Goal: Transaction & Acquisition: Purchase product/service

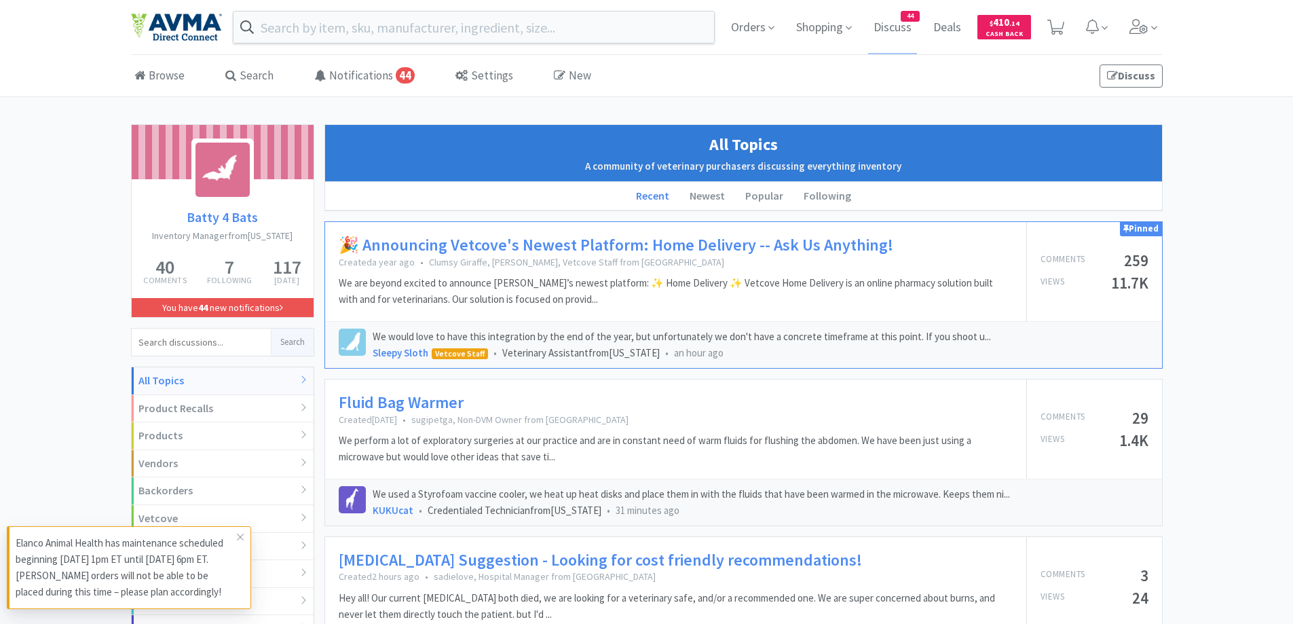
drag, startPoint x: 1200, startPoint y: 47, endPoint x: 1153, endPoint y: 57, distance: 48.6
click at [1200, 46] on div "Orders Shopping Discuss Discuss 44 Deals Deals $ 410 . 14 Cash Back" at bounding box center [646, 27] width 1293 height 55
click at [1059, 24] on icon at bounding box center [1056, 27] width 17 height 15
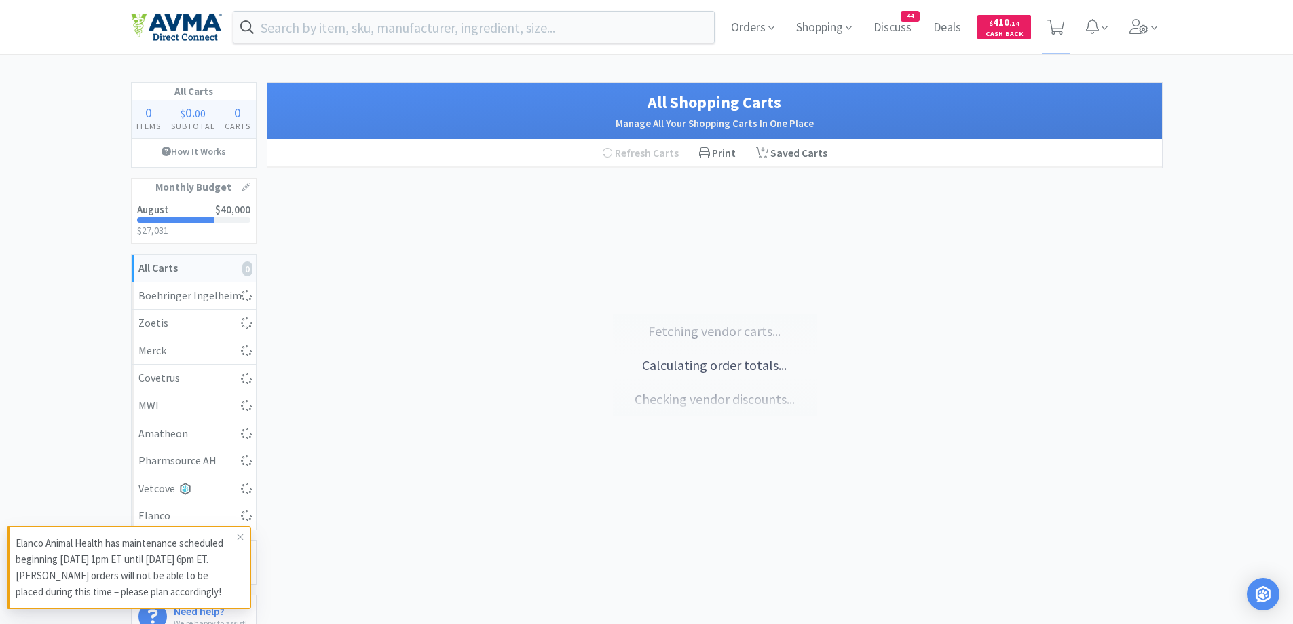
select select "2"
select select "1"
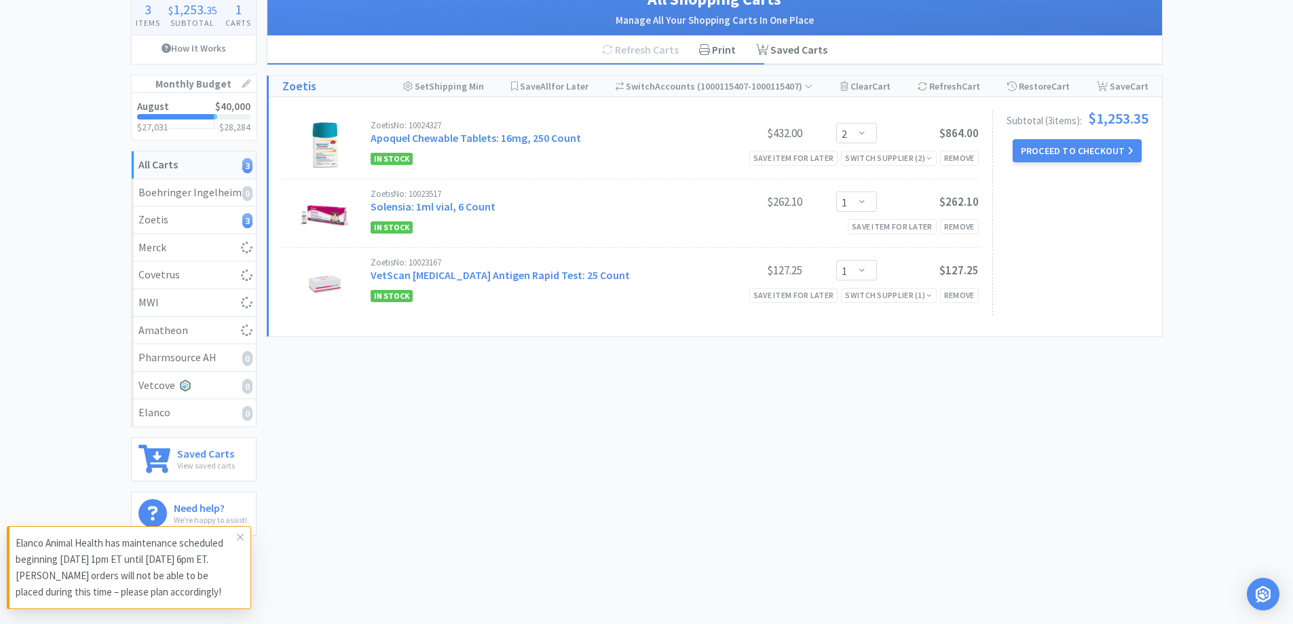
scroll to position [136, 0]
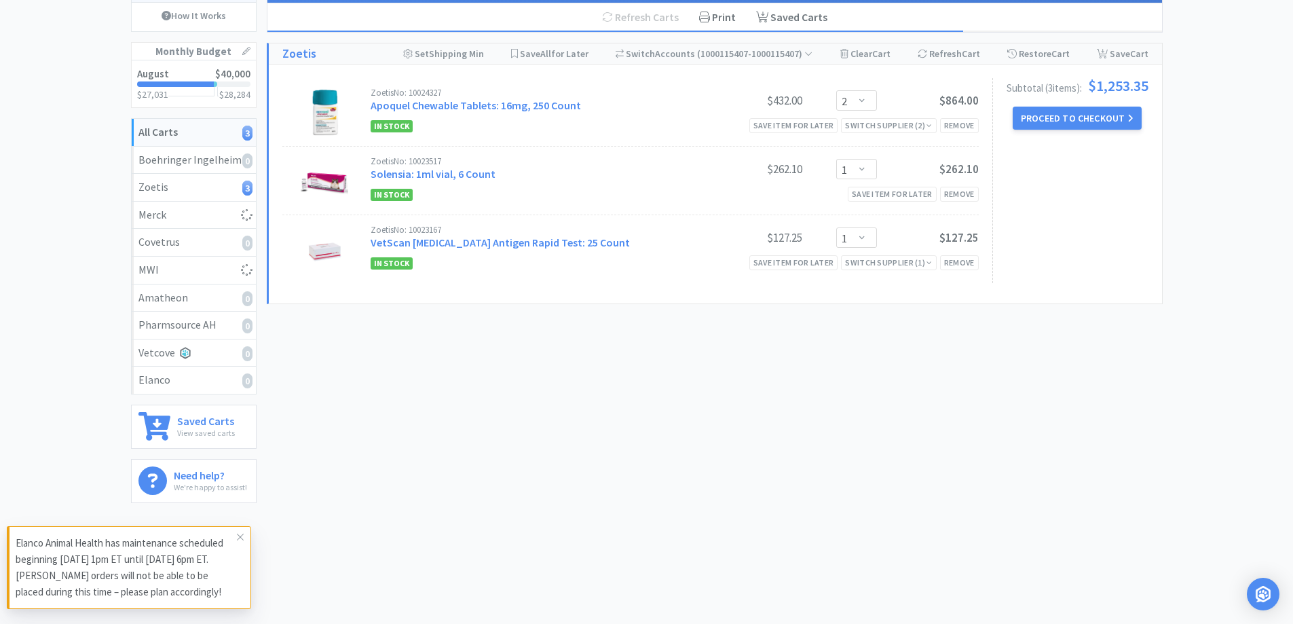
select select "1"
select select "3"
select select "1"
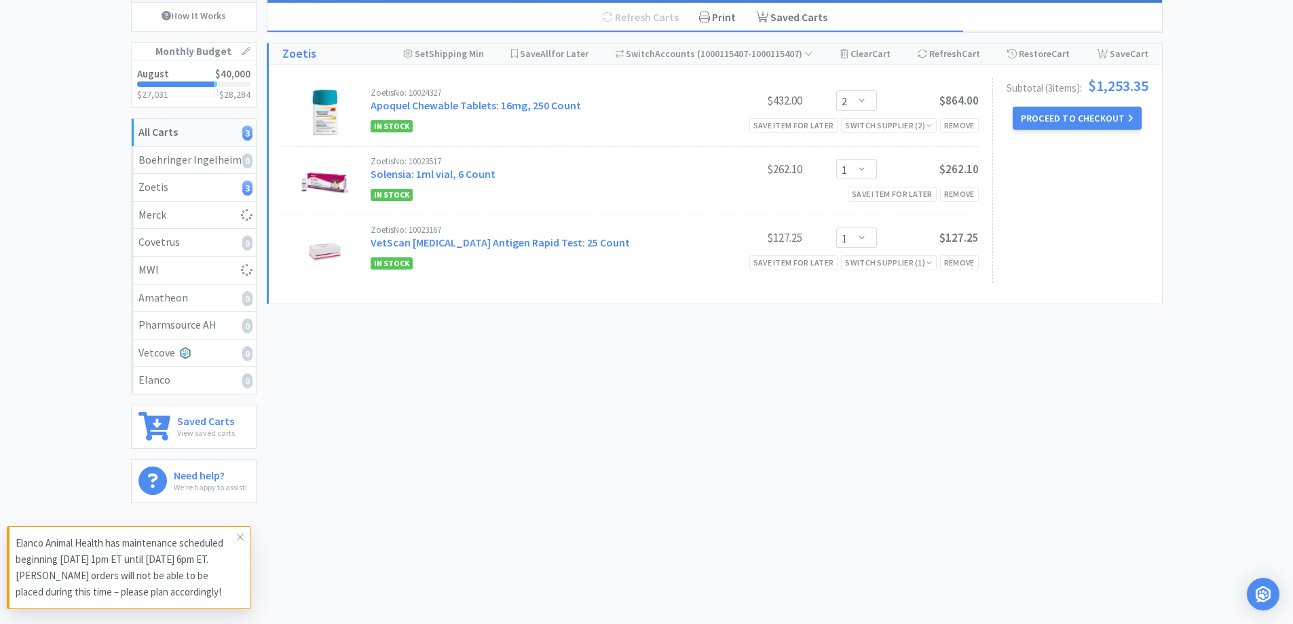
select select "1"
select select "10"
select select "1"
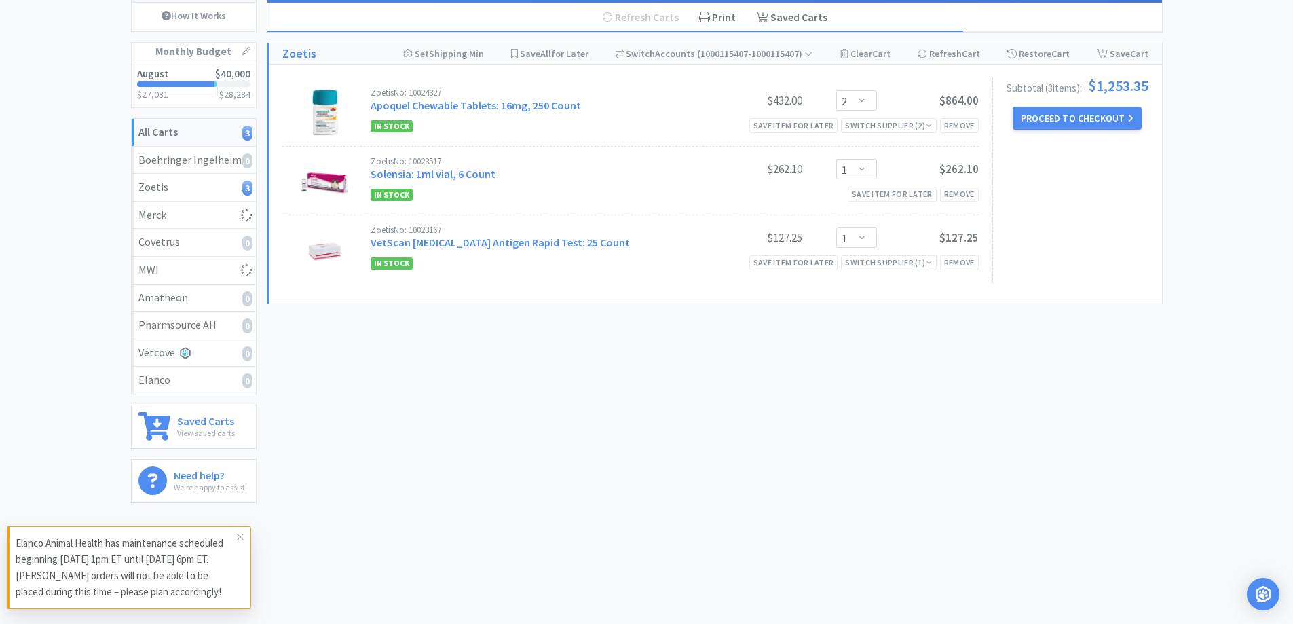
select select "1"
select select "5"
select select "1"
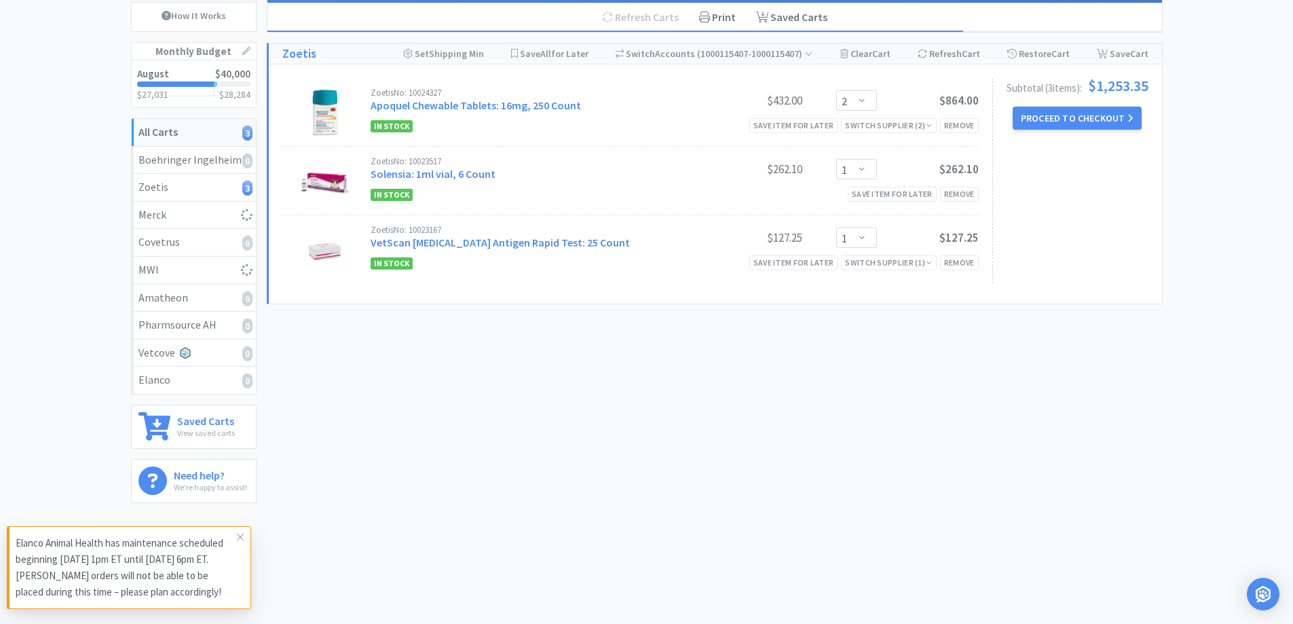
select select "3"
select select "1"
select select "12"
select select "1"
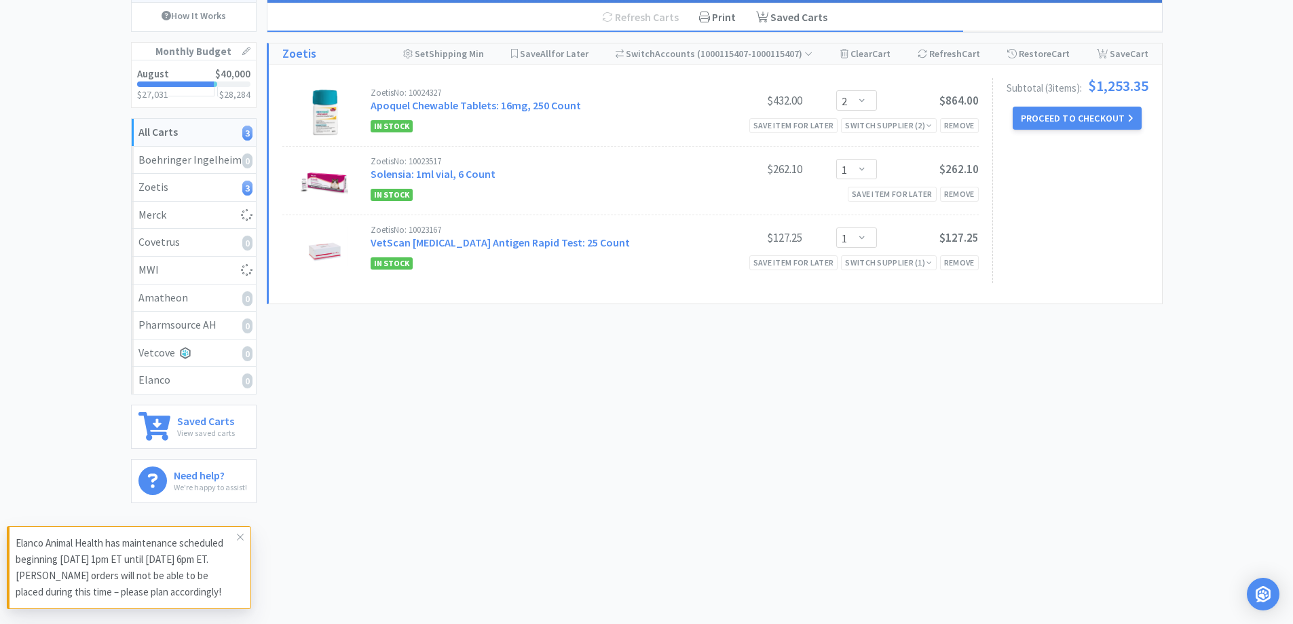
select select "1"
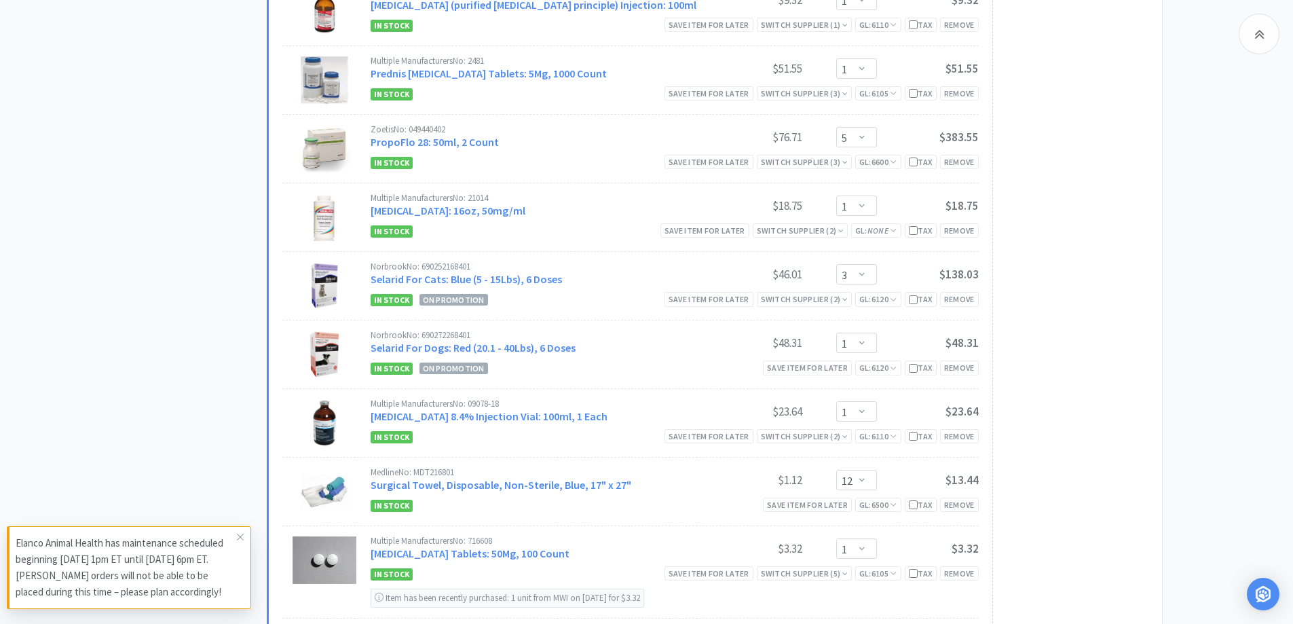
scroll to position [1222, 0]
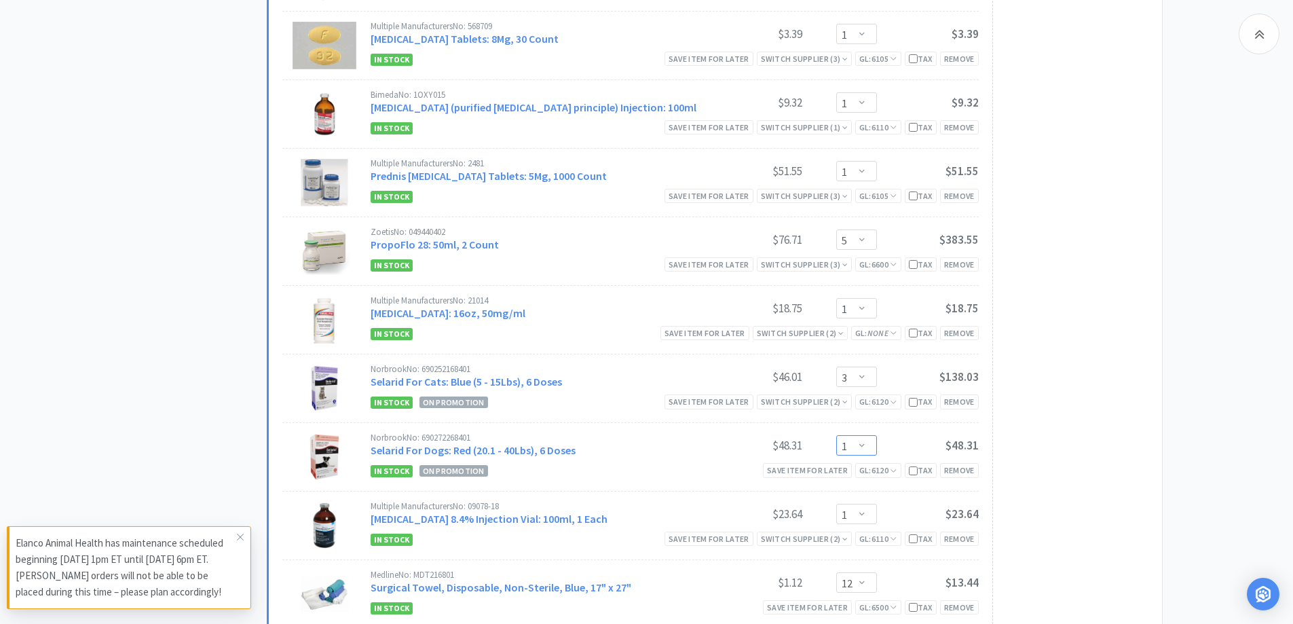
click at [862, 444] on select "Enter Quantity 1 2 3 4 5 6 7 8 9 10 11 12 13 14 15 16 17 18 19 20 Enter Quantity" at bounding box center [856, 445] width 41 height 20
click at [836, 435] on select "Enter Quantity 1 2 3 4 5 6 7 8 9 10 11 12 13 14 15 16 17 18 19 20 Enter Quantity" at bounding box center [856, 445] width 41 height 20
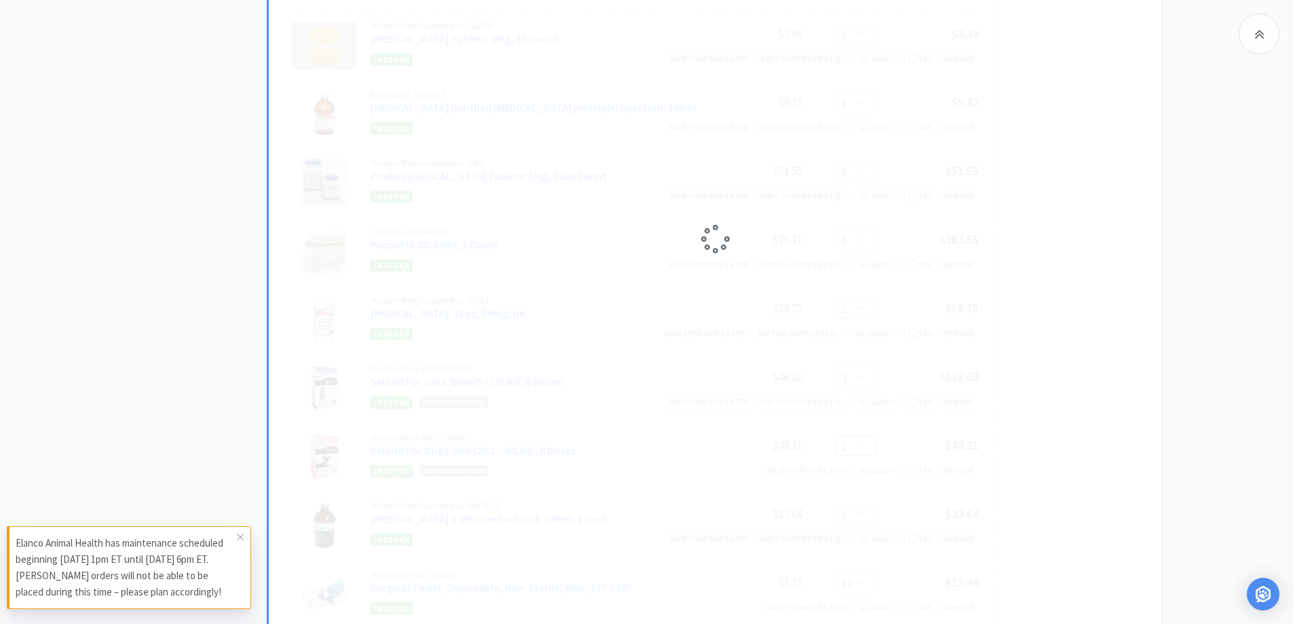
select select "2"
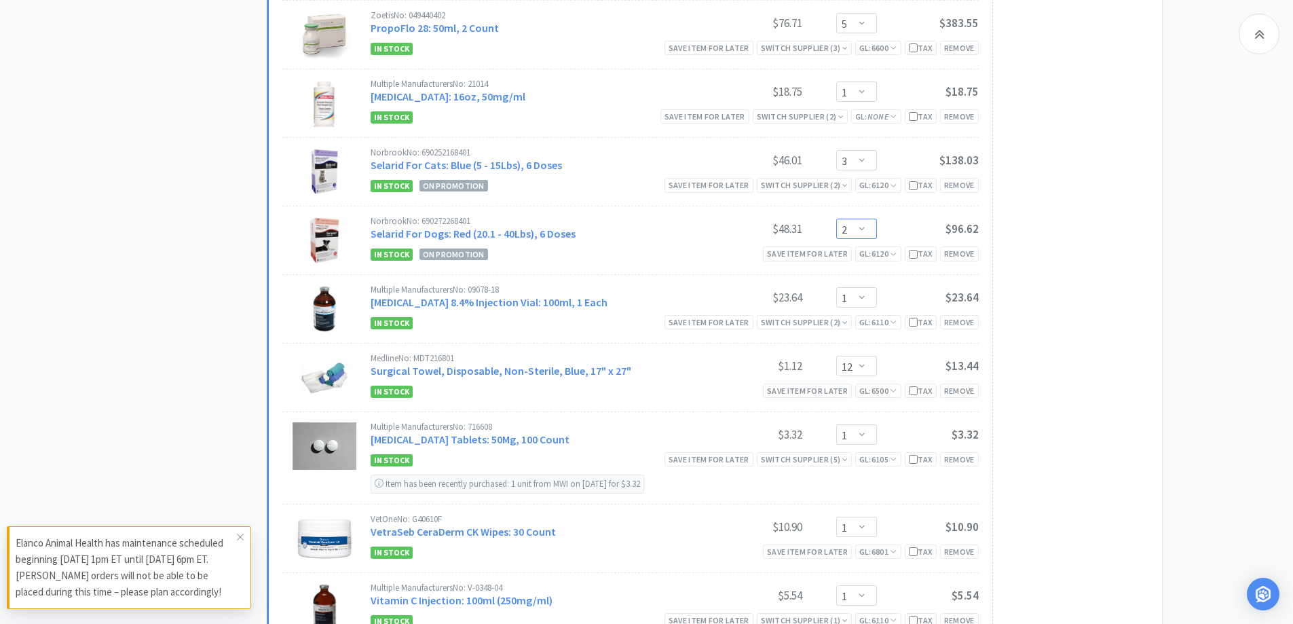
scroll to position [1494, 0]
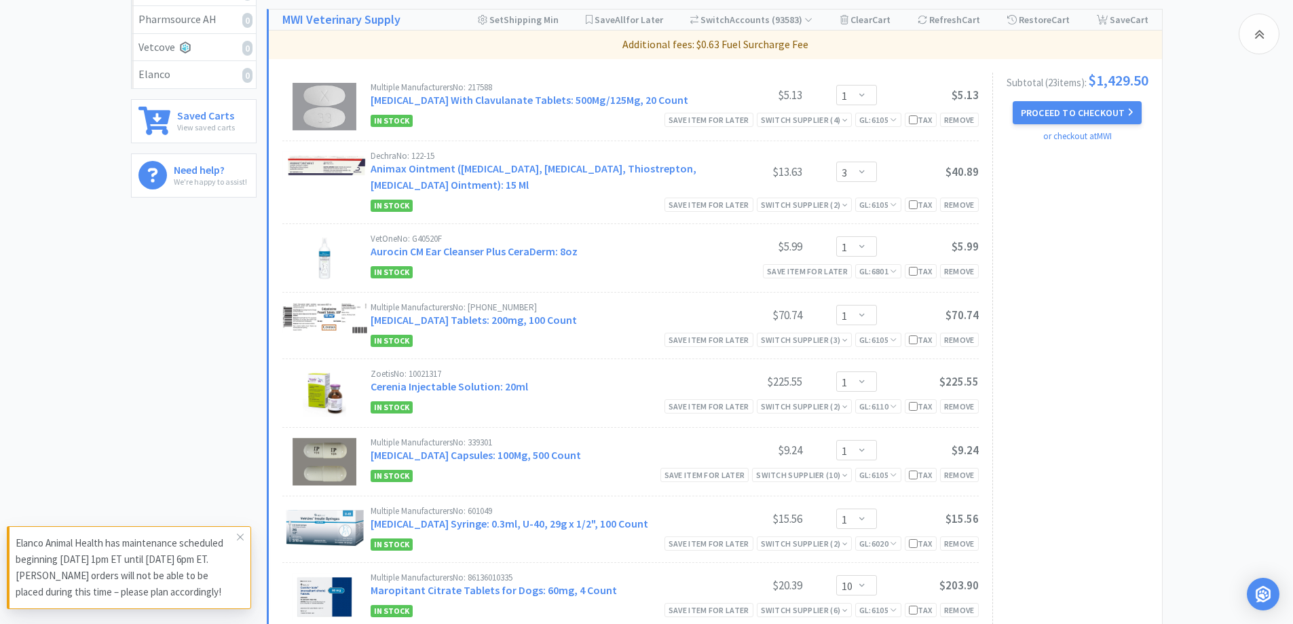
scroll to position [543, 0]
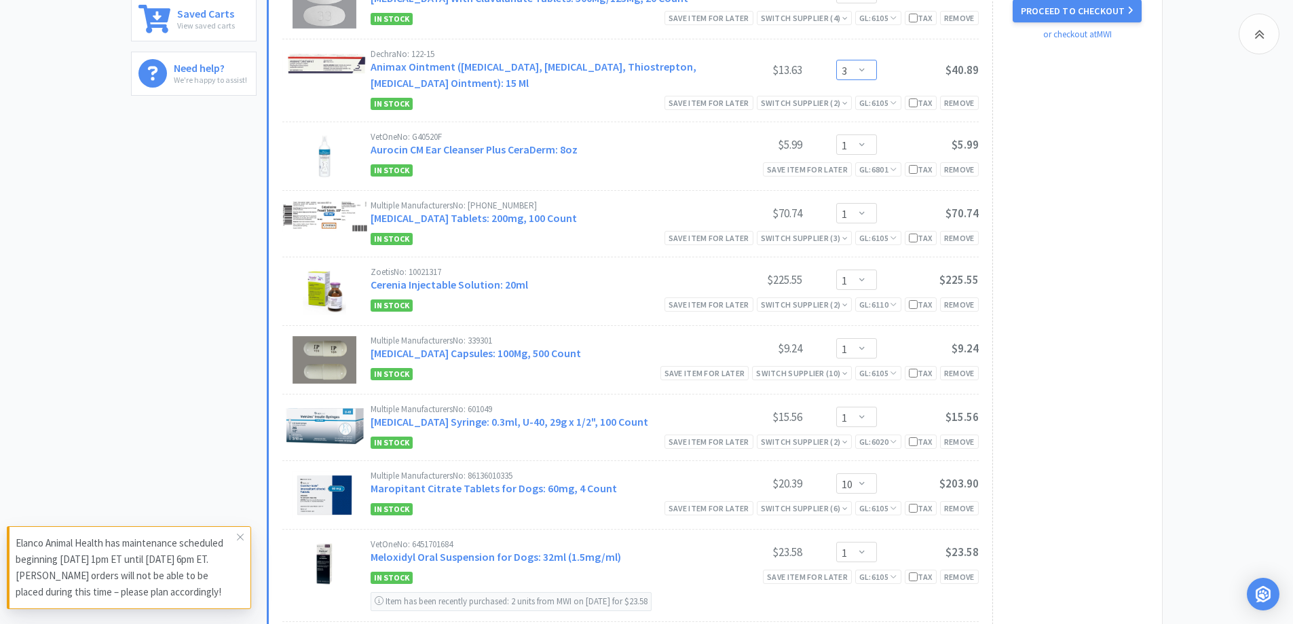
click at [858, 74] on select "Enter Quantity 1 2 3 4 5 6 7 8 9 10 11 12 13 14 15 16 17 18 19 20 Enter Quantity" at bounding box center [856, 70] width 41 height 20
click at [836, 60] on select "Enter Quantity 1 2 3 4 5 6 7 8 9 10 11 12 13 14 15 16 17 18 19 20 Enter Quantity" at bounding box center [856, 70] width 41 height 20
select select "4"
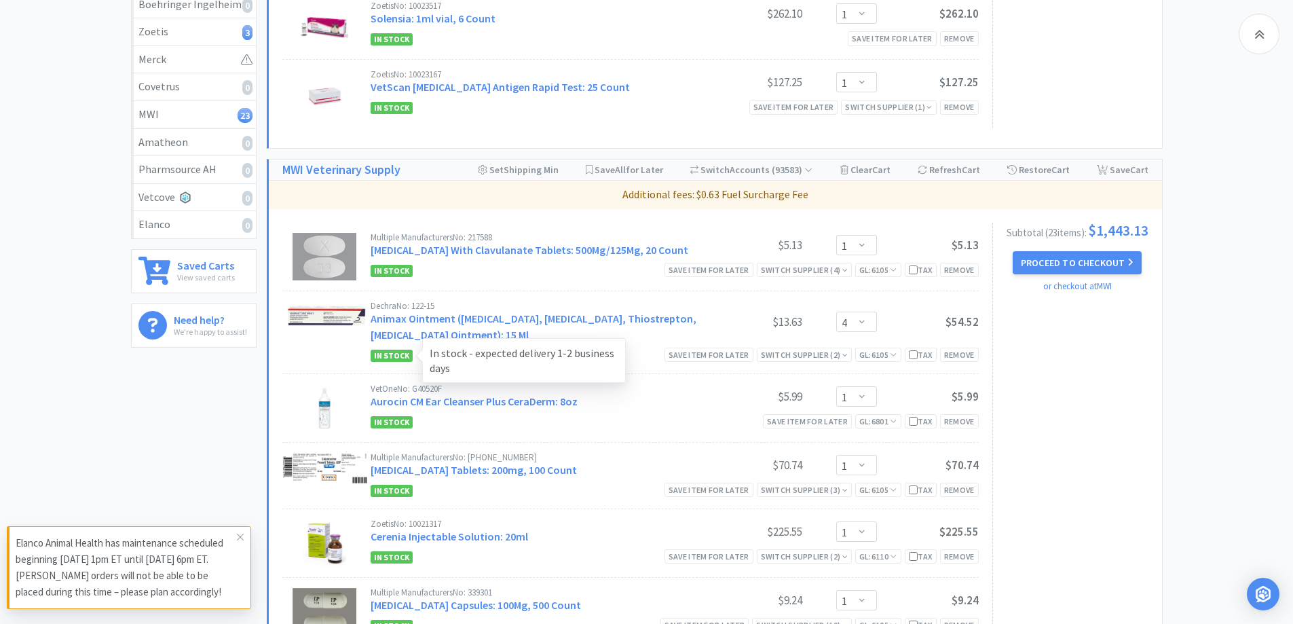
scroll to position [0, 0]
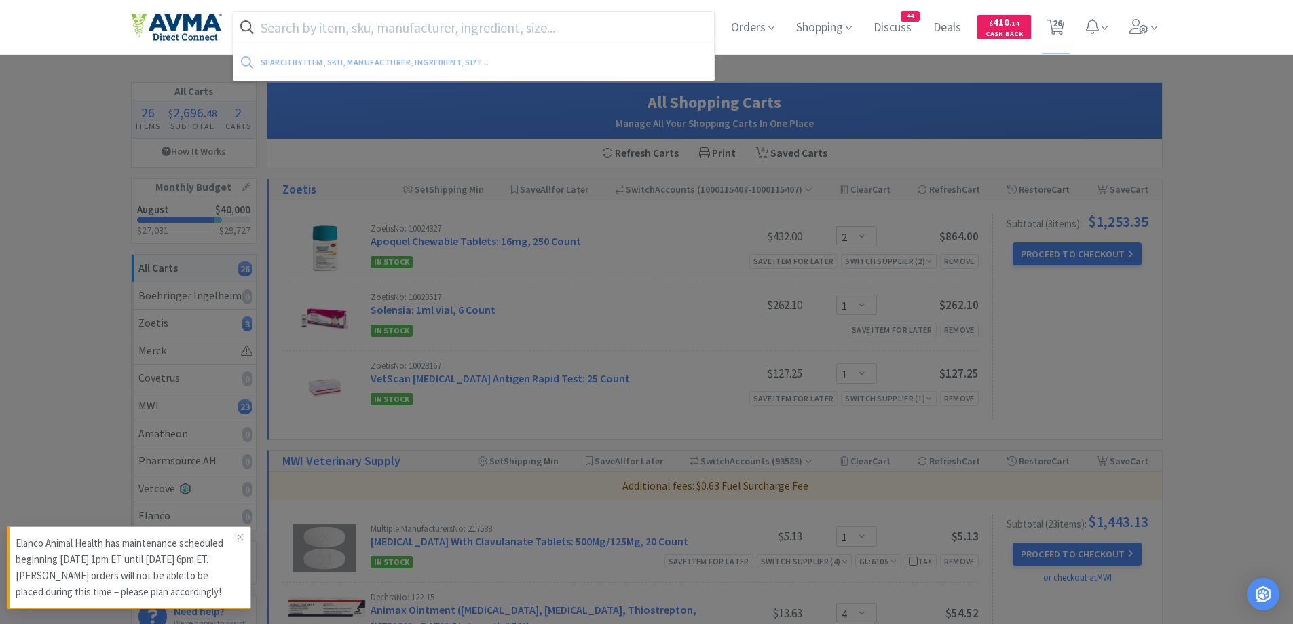
click at [342, 33] on input "text" at bounding box center [474, 27] width 481 height 31
paste input "Selarid"
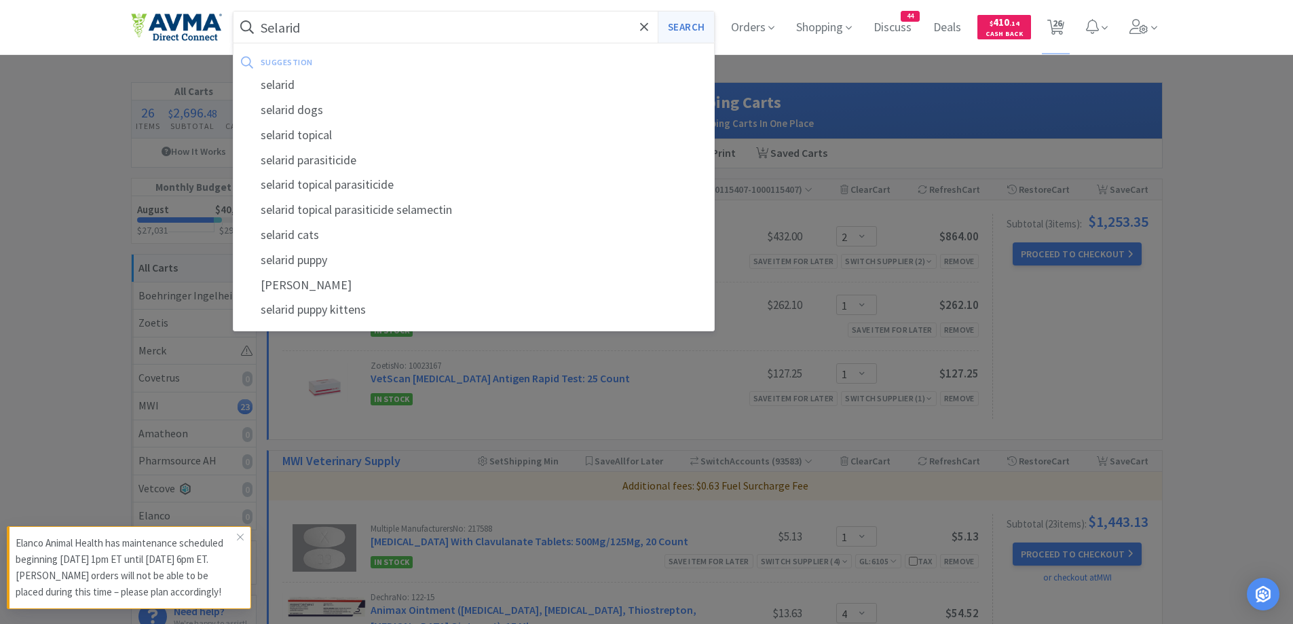
type input "Selarid"
click at [686, 28] on button "Search" at bounding box center [686, 27] width 56 height 31
select select "1"
select select "4"
select select "1"
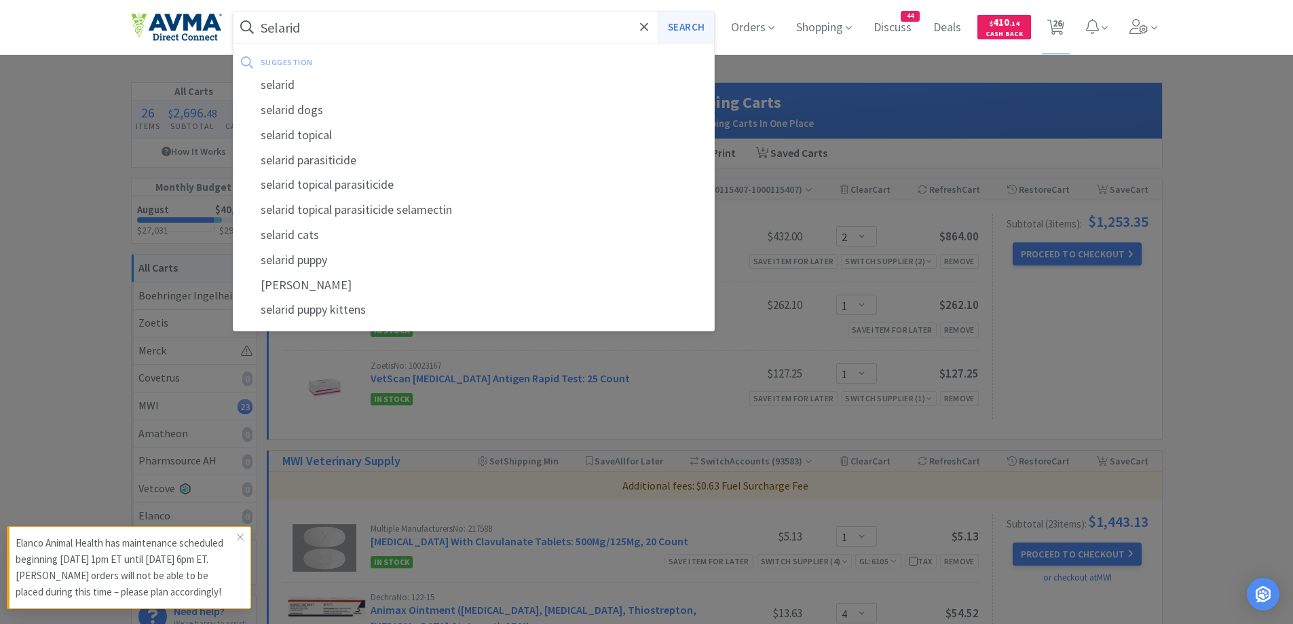
select select "1"
select select "10"
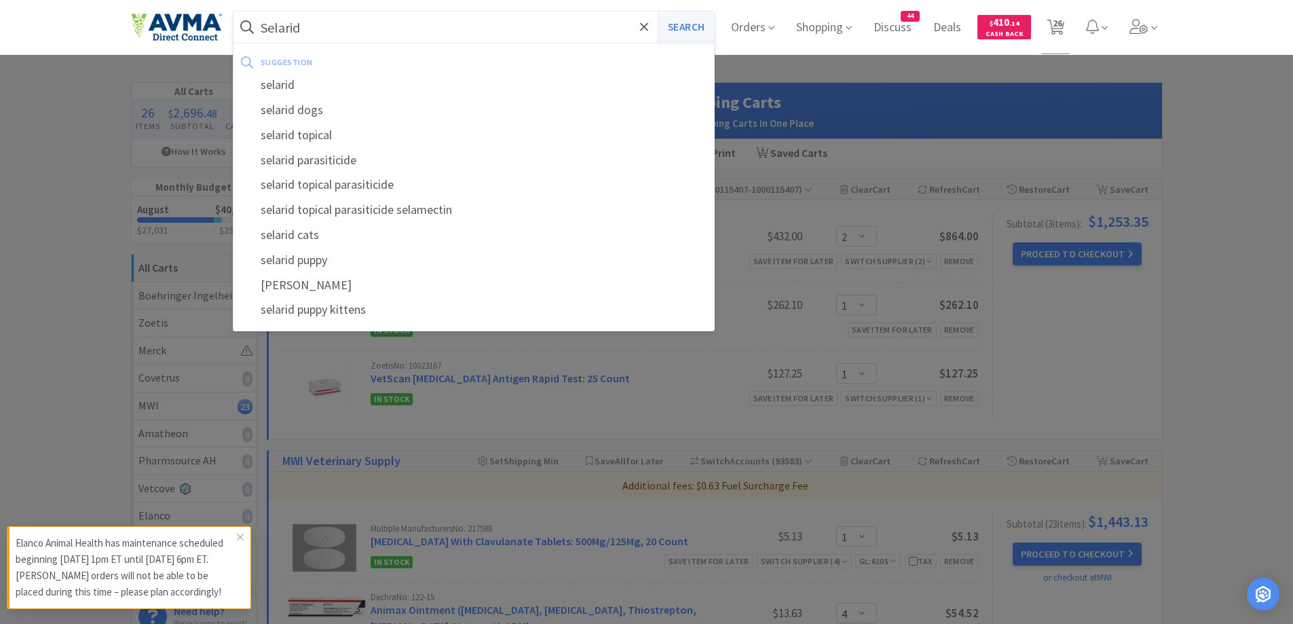
select select "1"
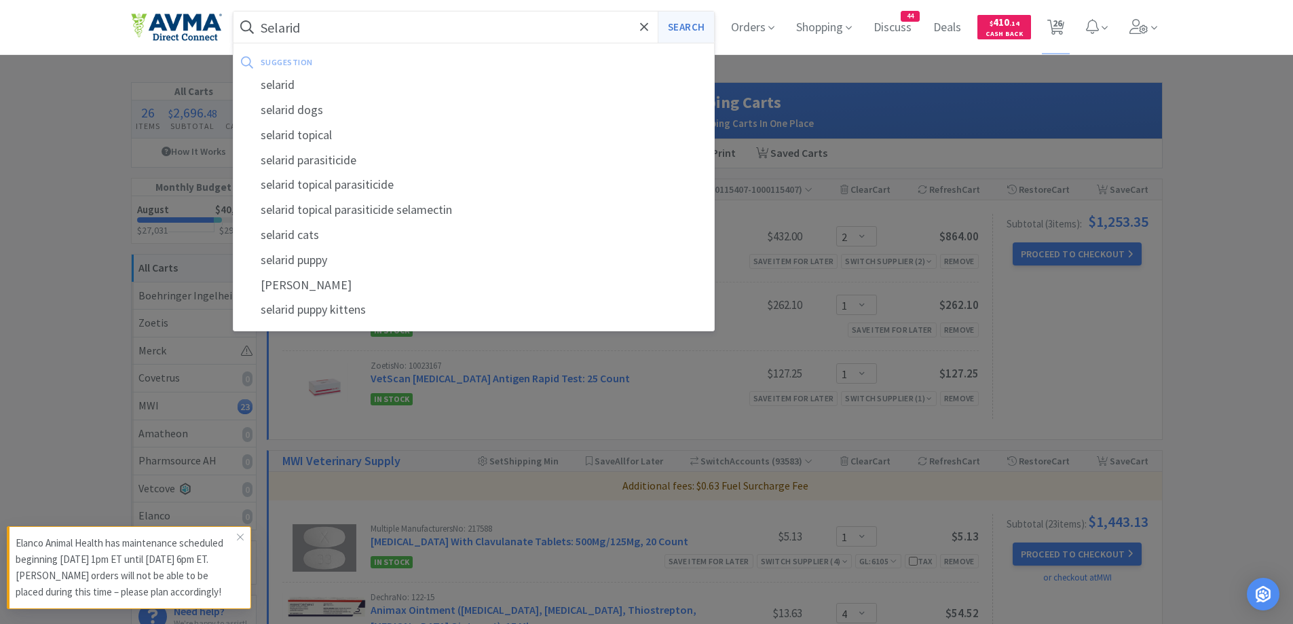
select select "5"
select select "1"
select select "3"
select select "2"
select select "1"
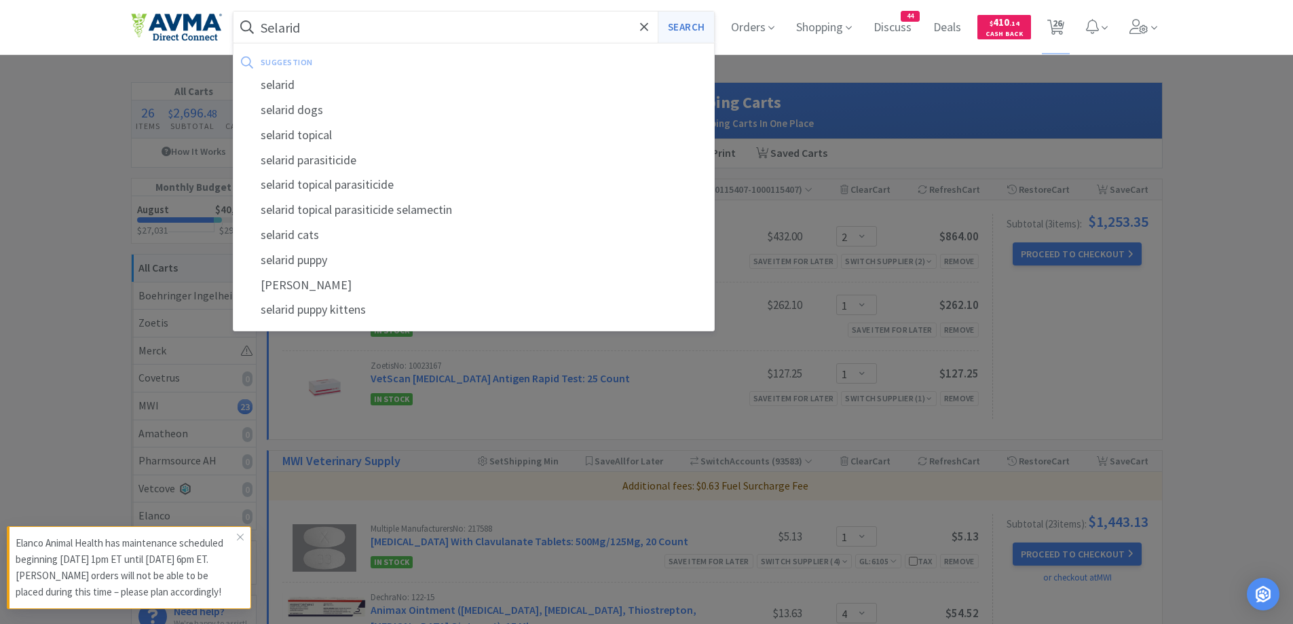
select select "12"
select select "1"
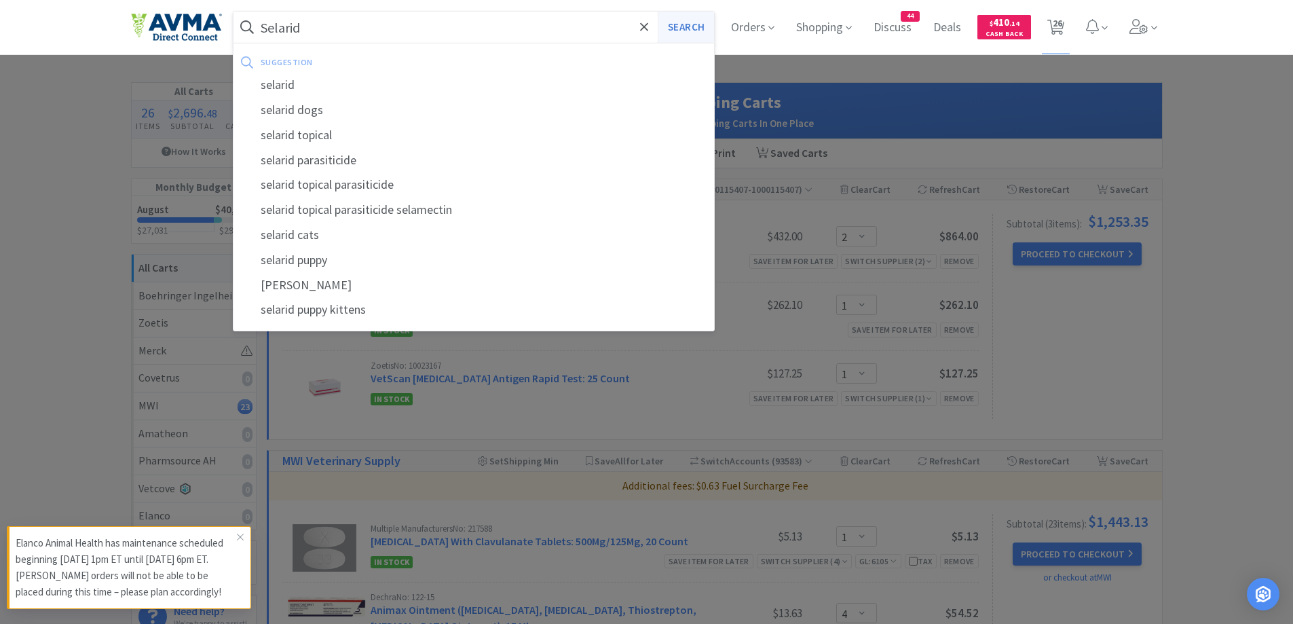
select select "2"
select select "1"
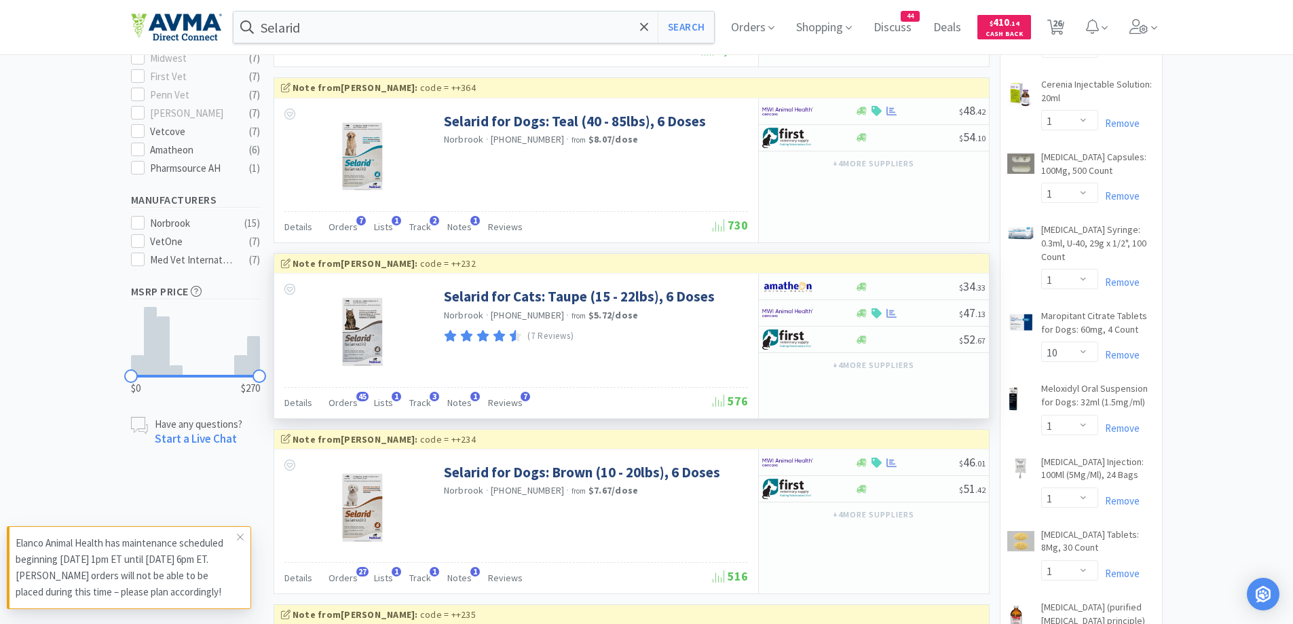
scroll to position [543, 0]
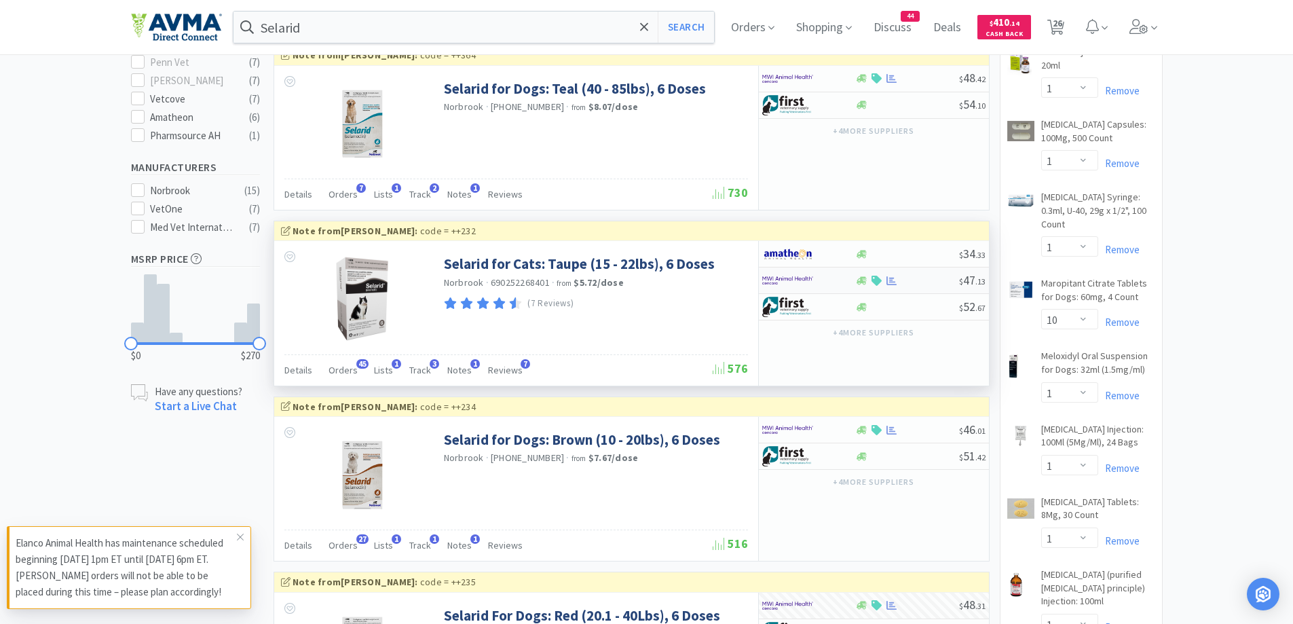
click at [828, 280] on div at bounding box center [799, 280] width 75 height 23
select select "1"
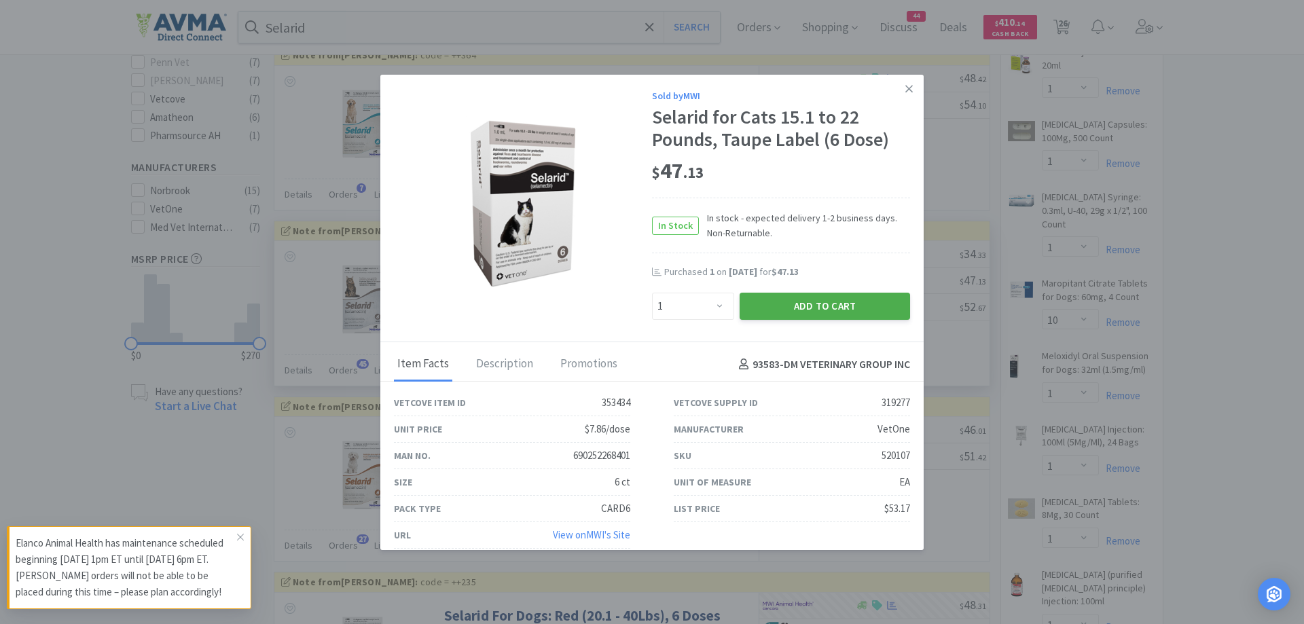
click at [822, 310] on button "Add to Cart" at bounding box center [824, 306] width 170 height 27
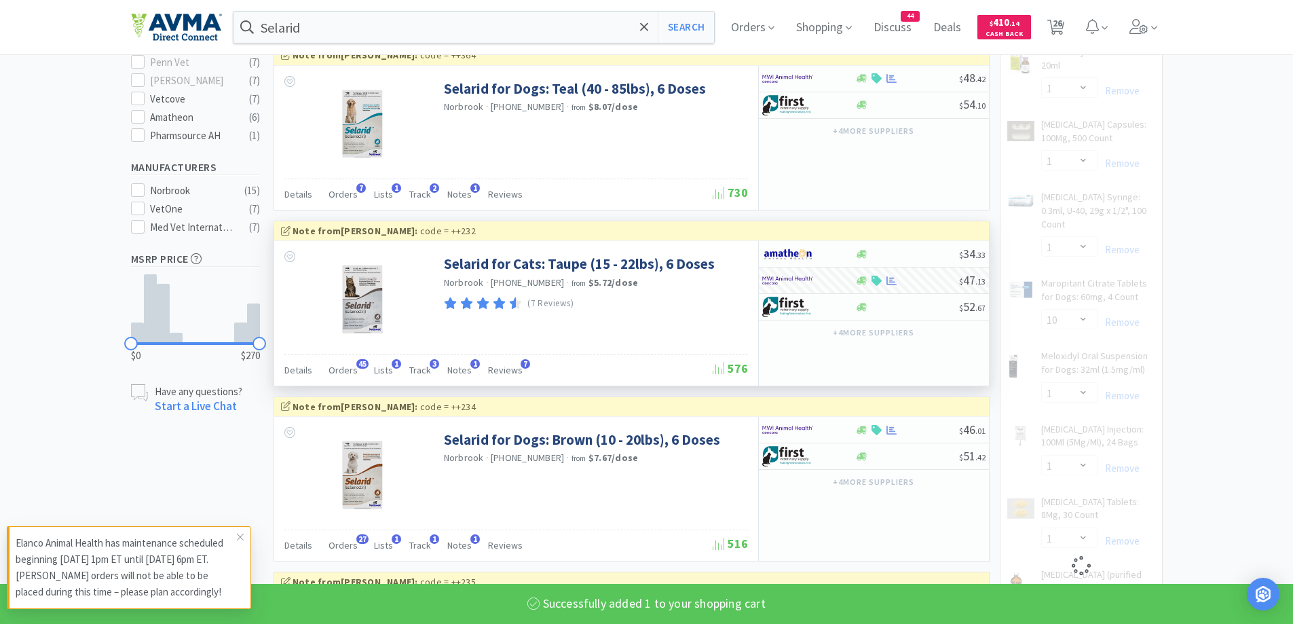
select select "12"
select select "1"
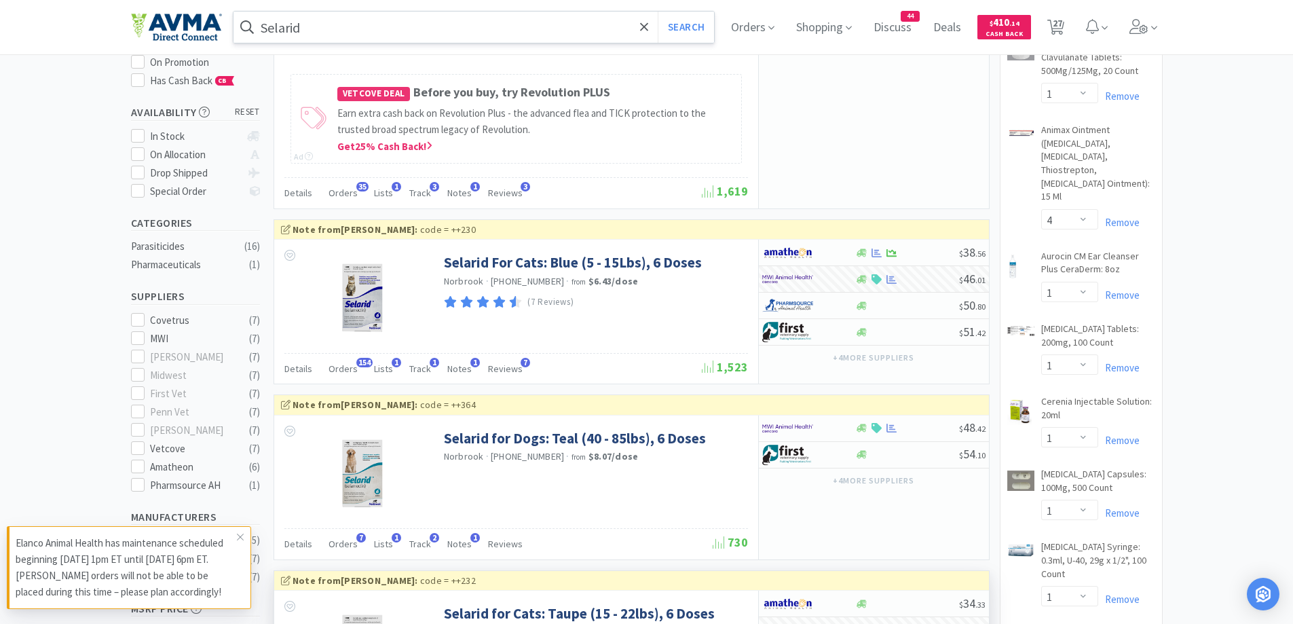
scroll to position [136, 0]
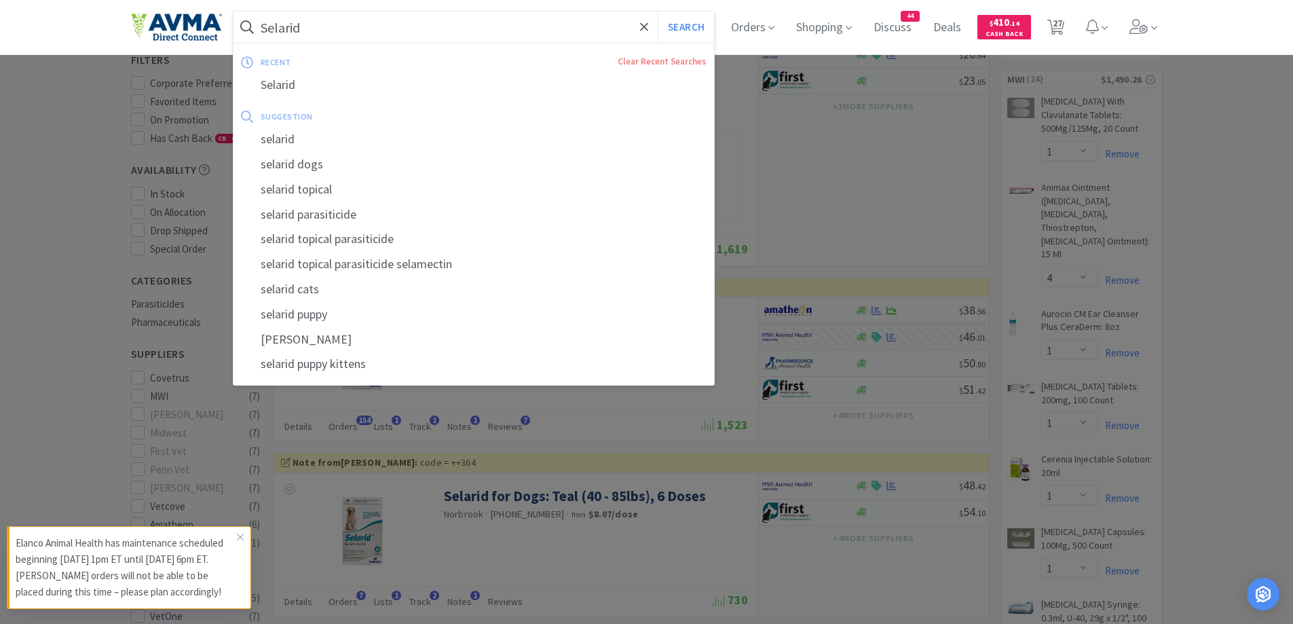
click at [394, 20] on input "Selarid" at bounding box center [474, 27] width 481 height 31
type input "M"
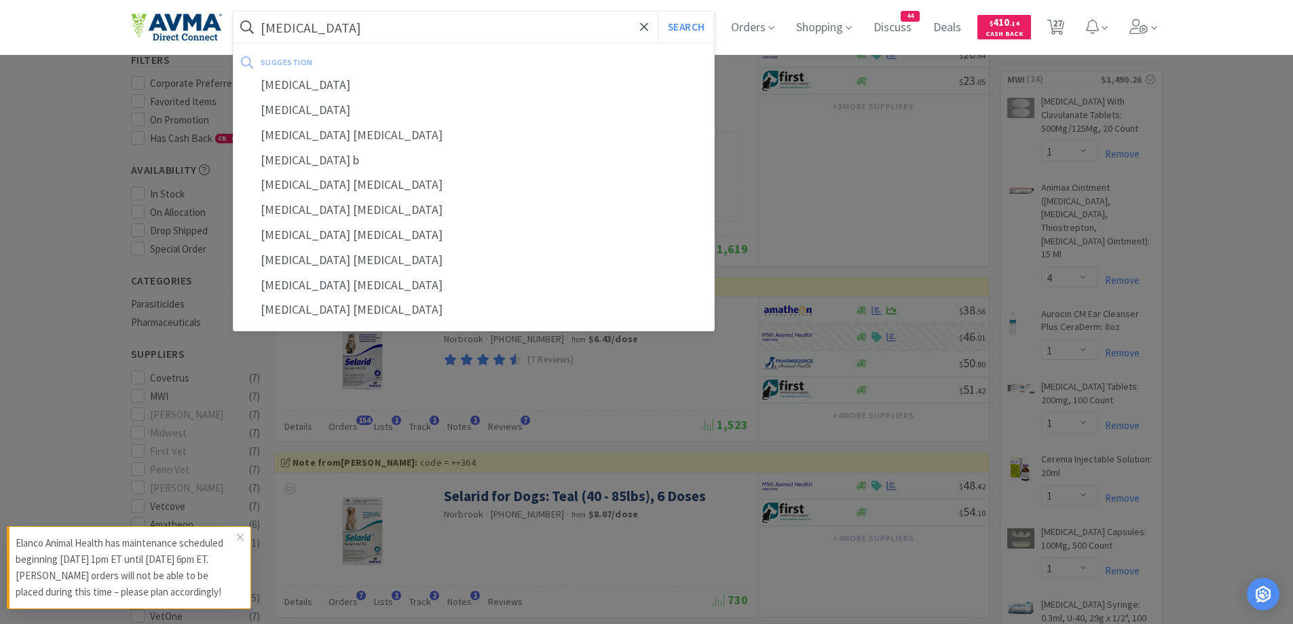
type input "neomycin"
click at [658, 12] on button "Search" at bounding box center [686, 27] width 56 height 31
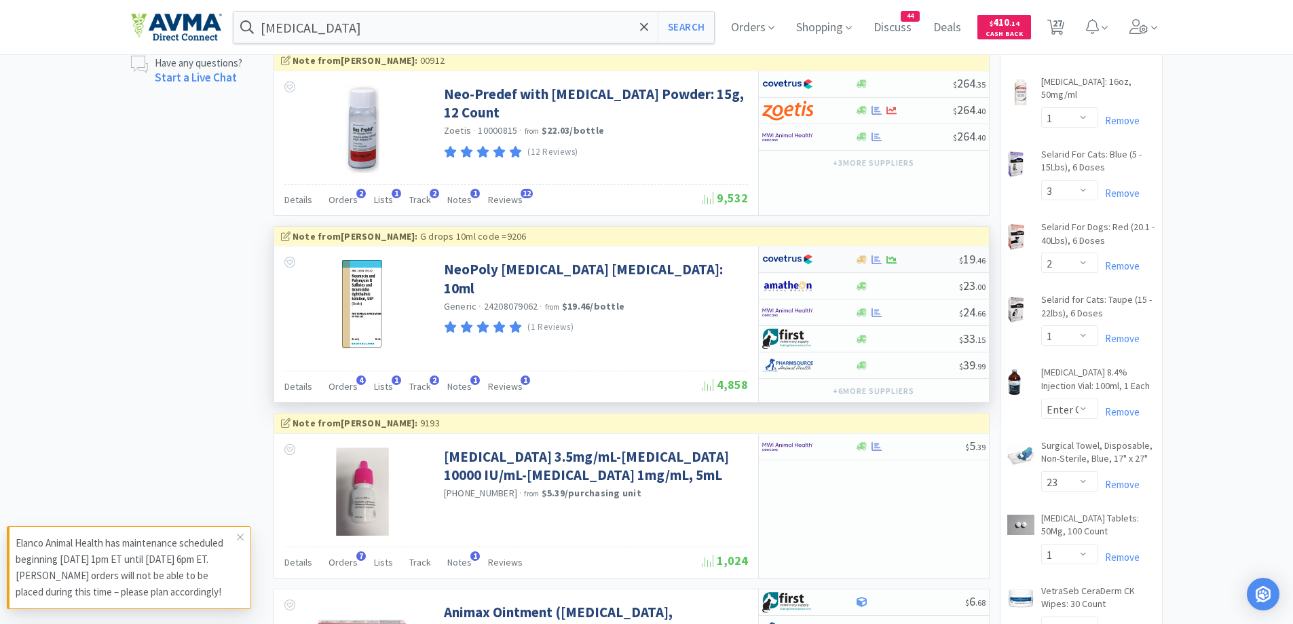
scroll to position [1358, 0]
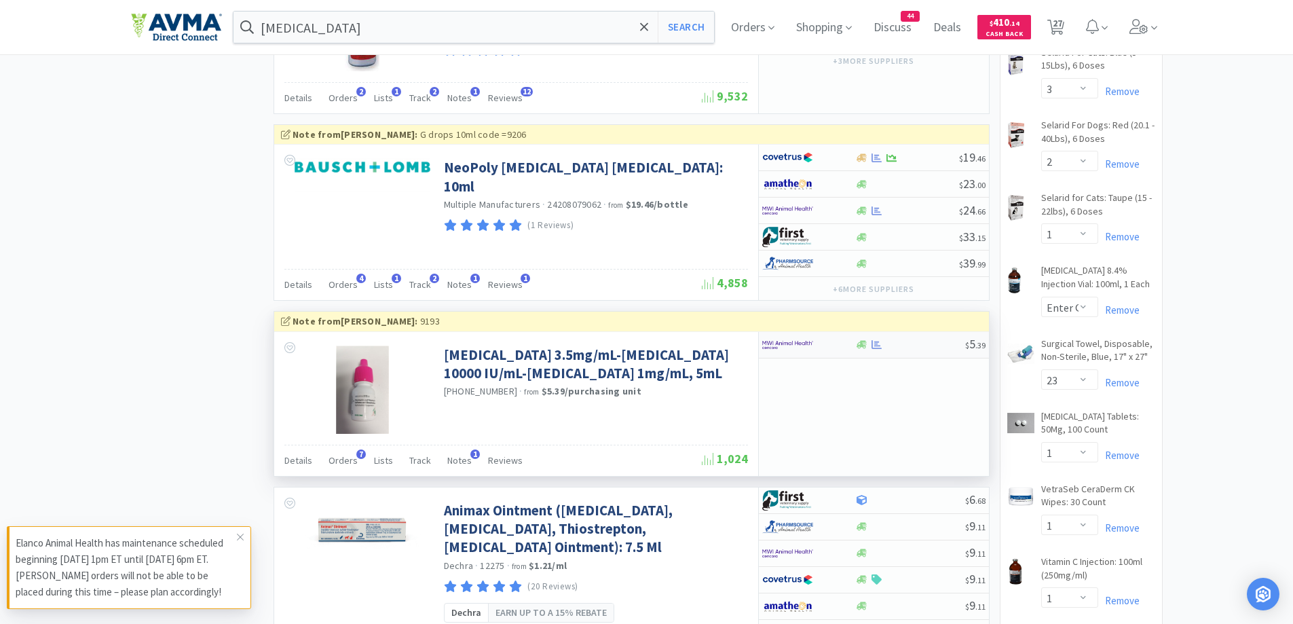
click at [826, 349] on div at bounding box center [799, 344] width 75 height 23
select select "1"
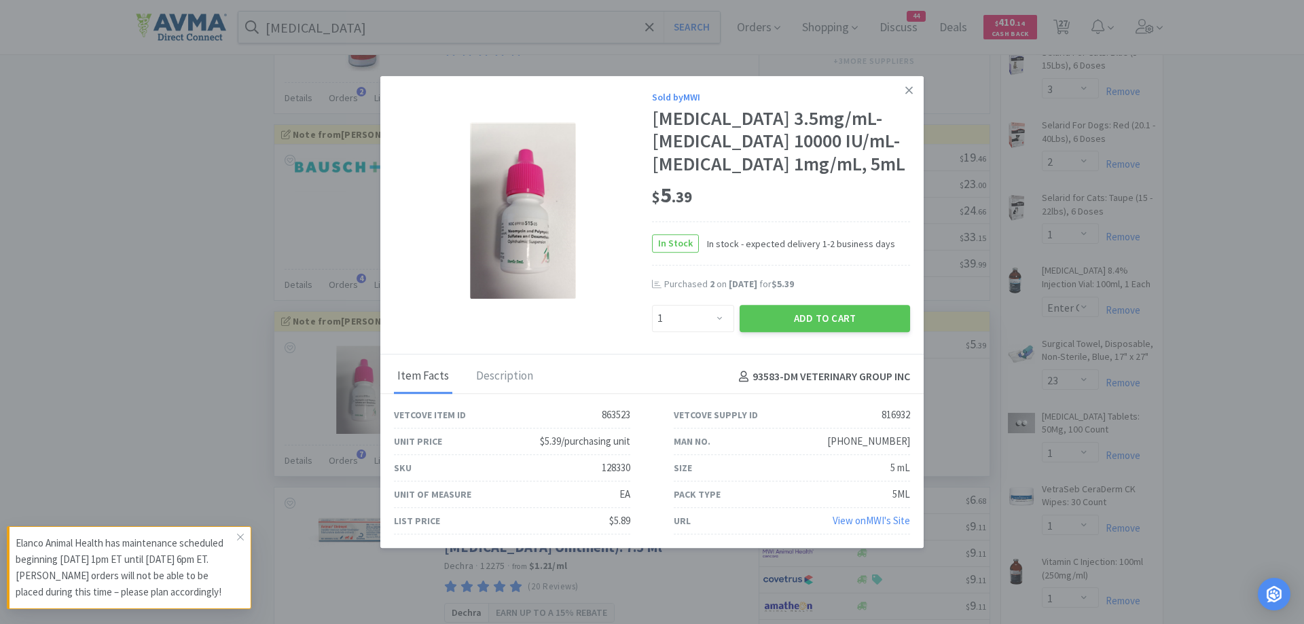
click at [820, 210] on div "$ 5 . 39" at bounding box center [781, 195] width 258 height 29
click at [858, 332] on button "Add to Cart" at bounding box center [824, 318] width 170 height 27
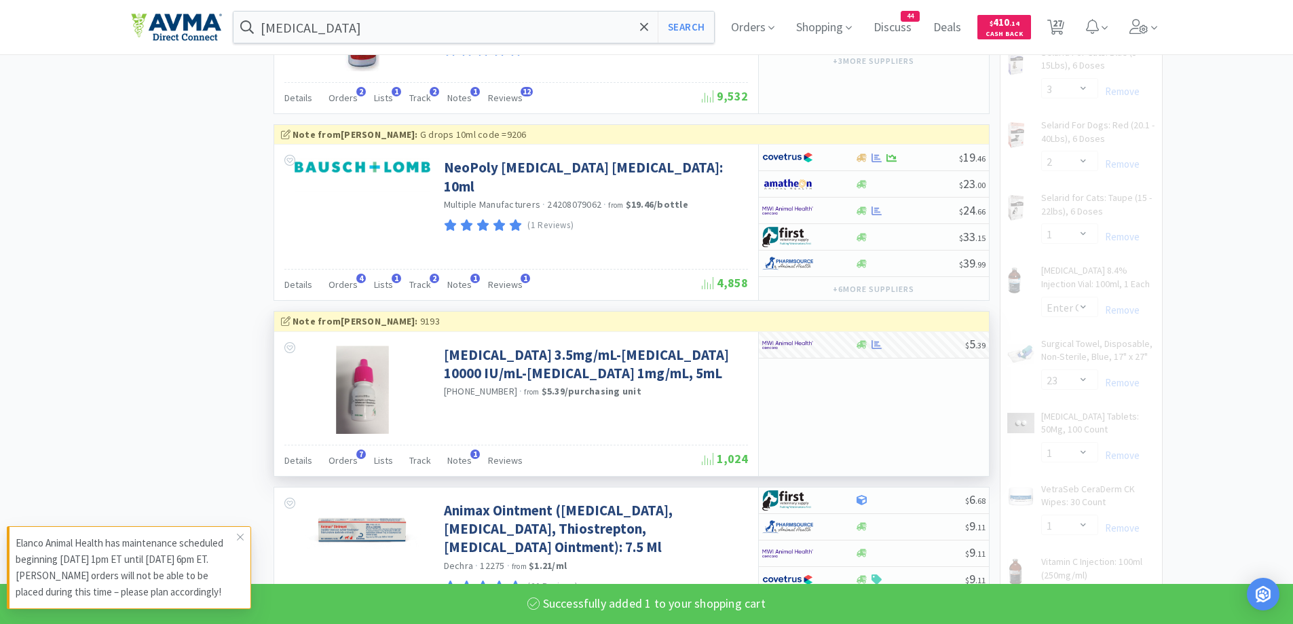
select select "1"
select select "5"
select select "1"
select select "3"
select select "2"
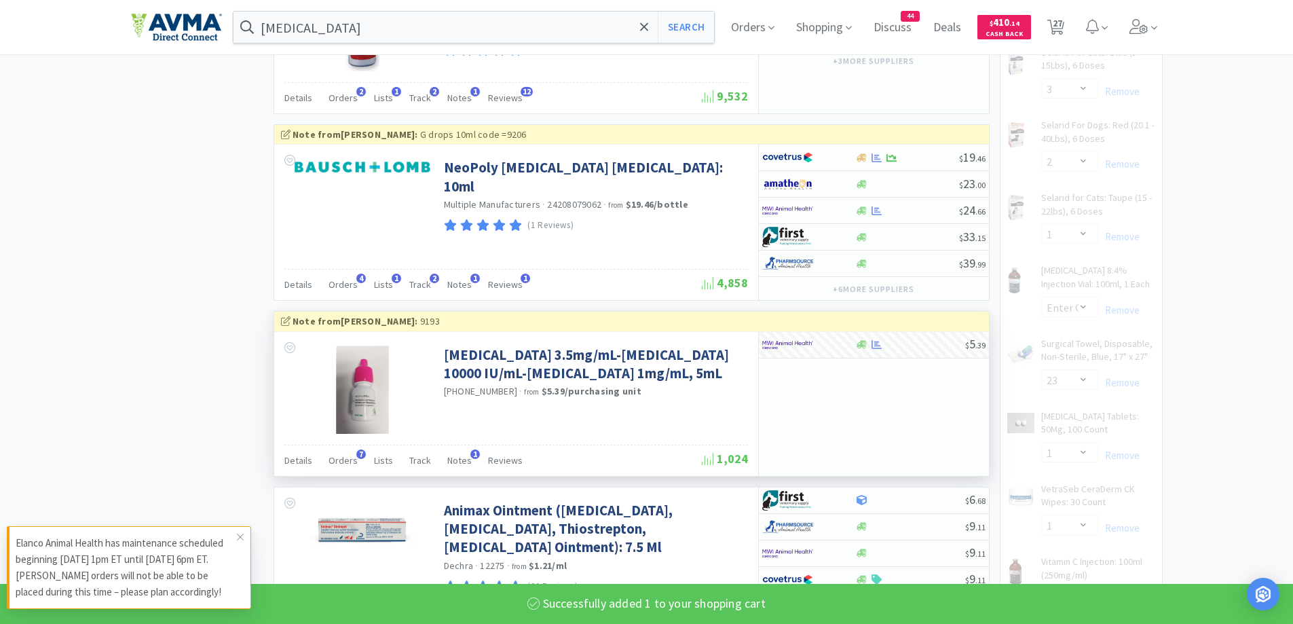
select select "12"
select select "1"
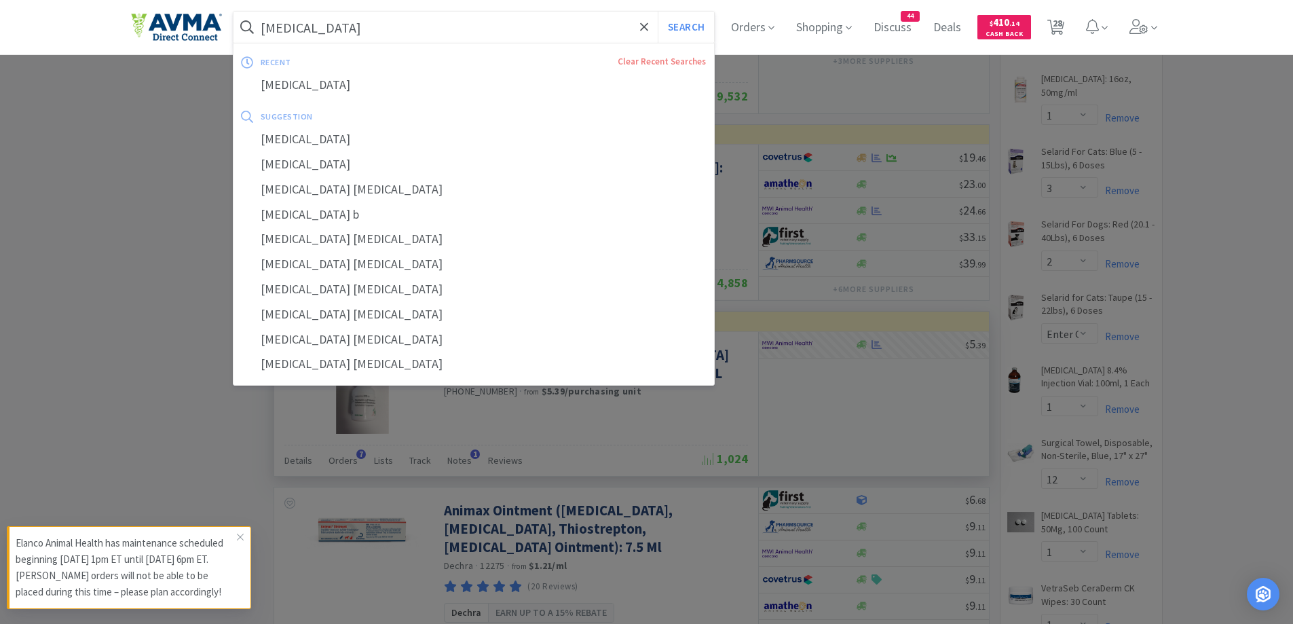
click at [363, 14] on input "neomycin" at bounding box center [474, 27] width 481 height 31
paste input "Terramycin"
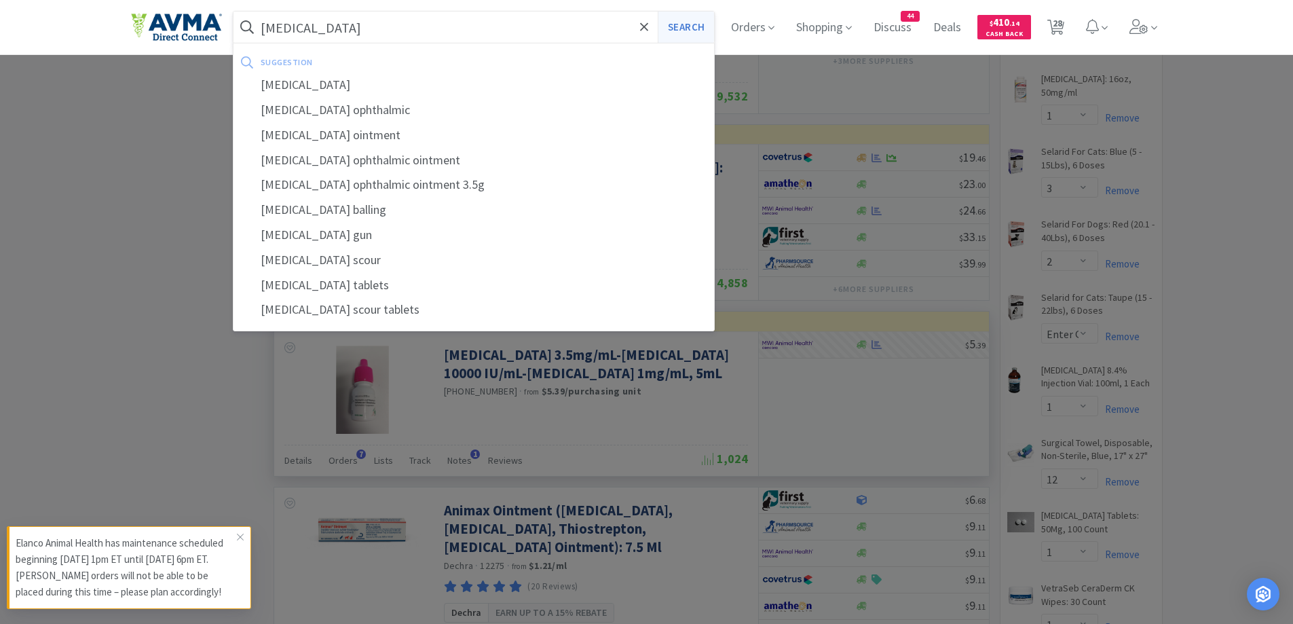
type input "Terramycin"
click at [671, 28] on button "Search" at bounding box center [686, 27] width 56 height 31
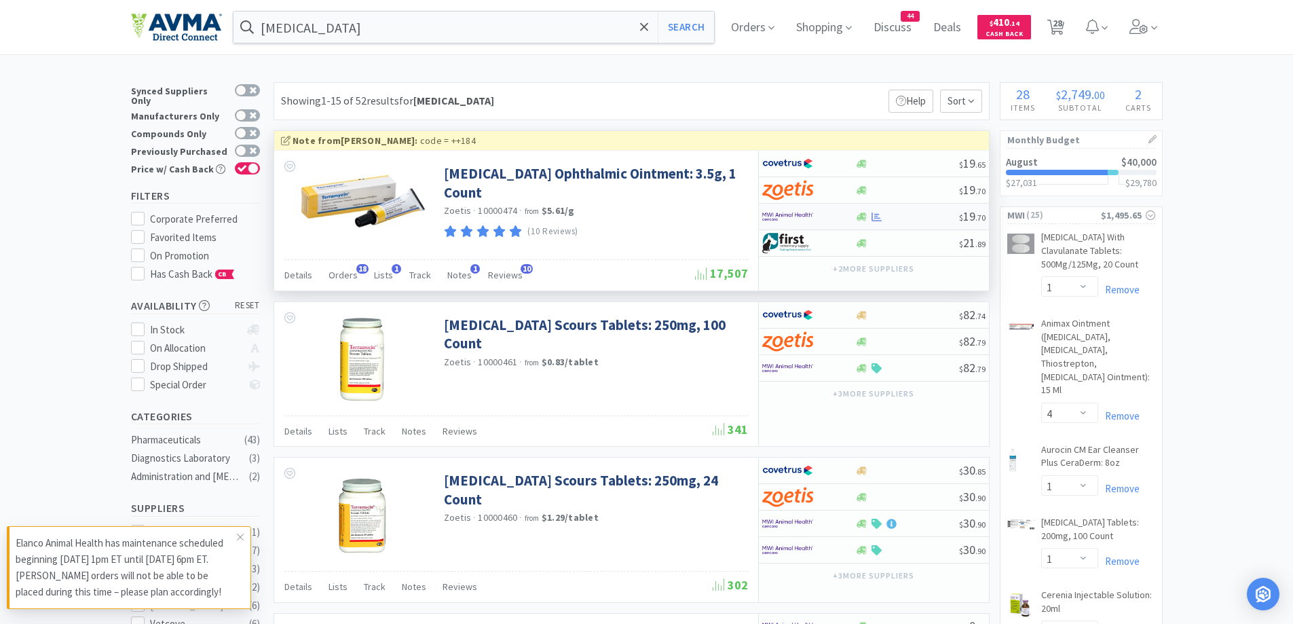
click at [838, 219] on div at bounding box center [808, 216] width 93 height 23
select select "1"
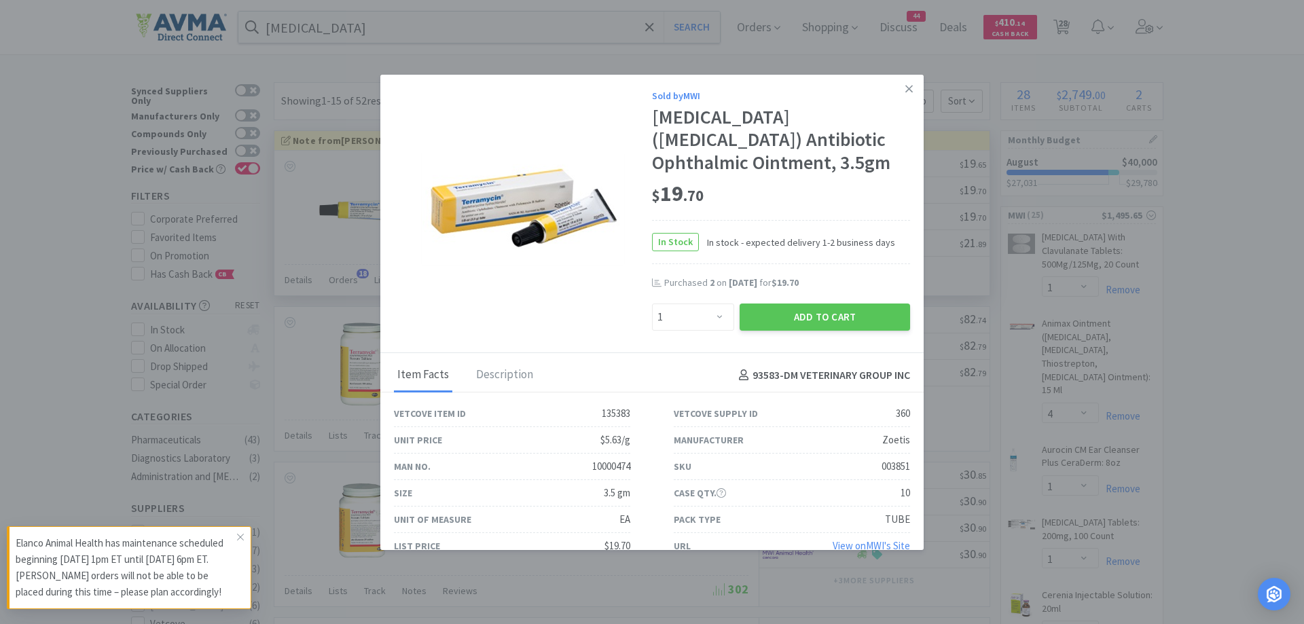
click at [775, 198] on div "$ 19 . 70" at bounding box center [781, 194] width 258 height 29
click at [833, 320] on button "Add to Cart" at bounding box center [824, 316] width 170 height 27
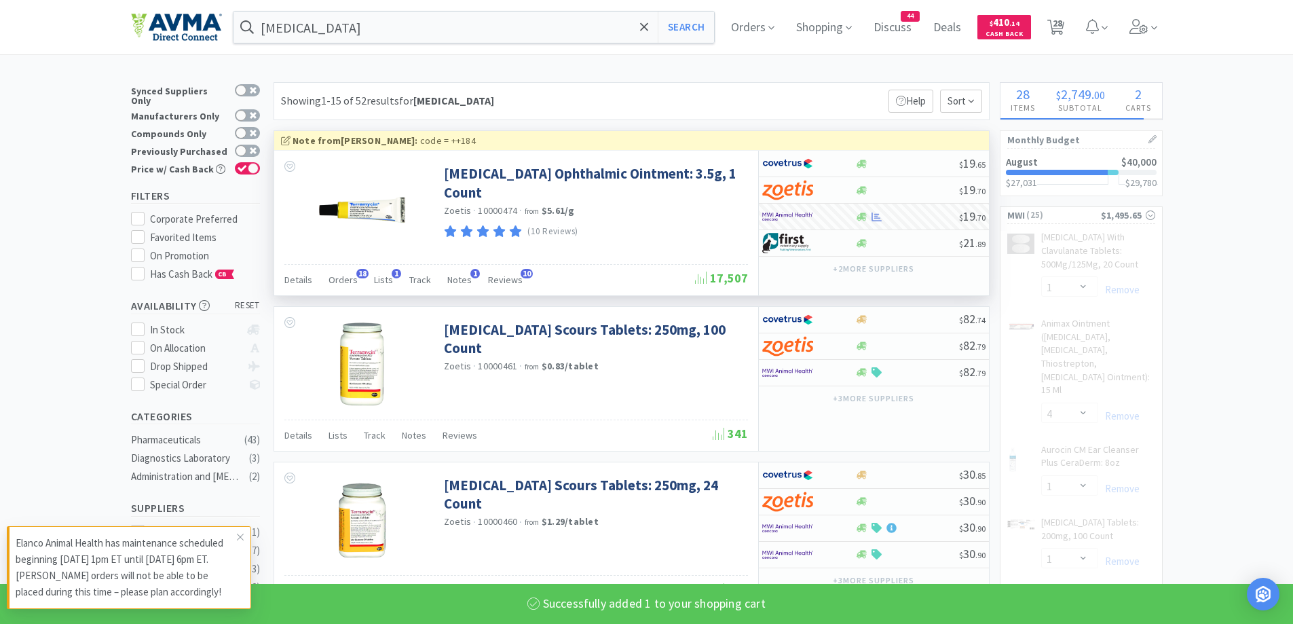
select select "1"
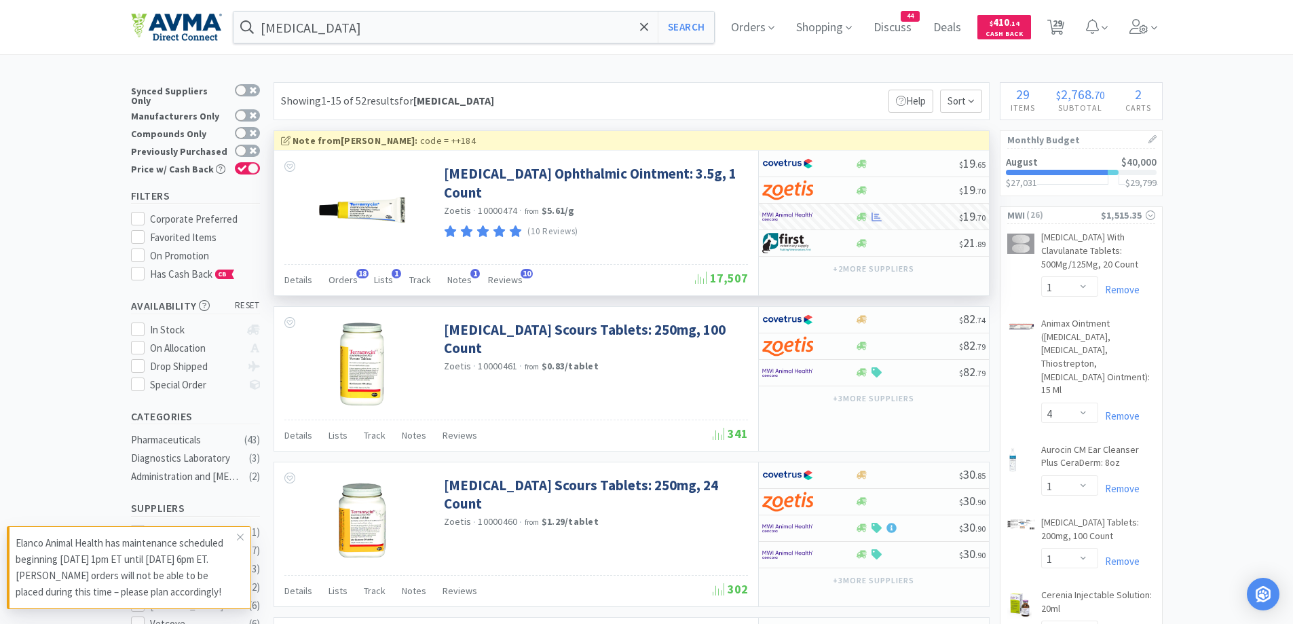
click at [1070, 34] on span "29" at bounding box center [1056, 27] width 28 height 54
select select "2"
select select "1"
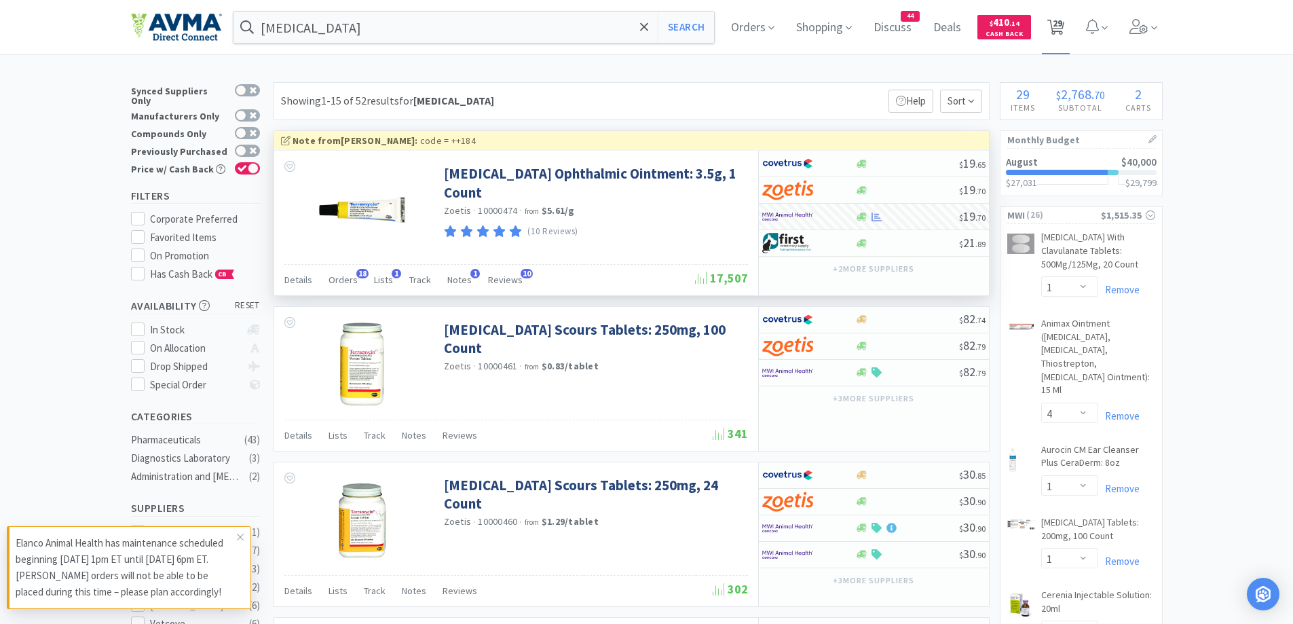
select select "1"
select select "4"
select select "1"
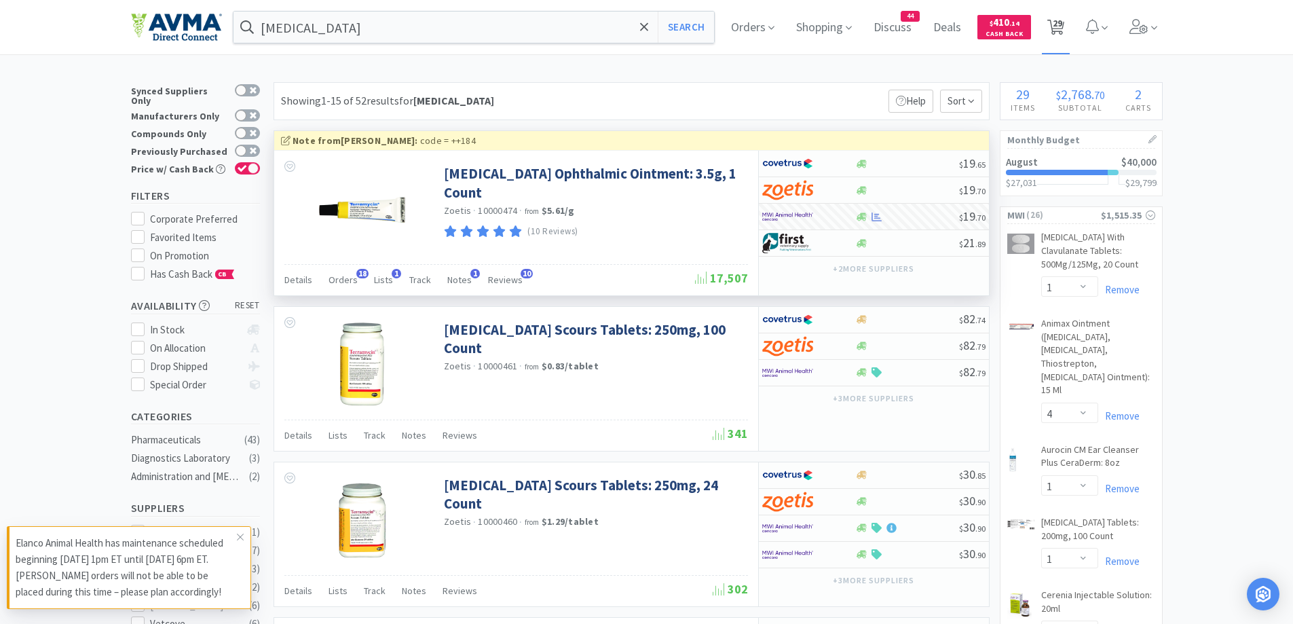
select select "1"
select select "10"
select select "1"
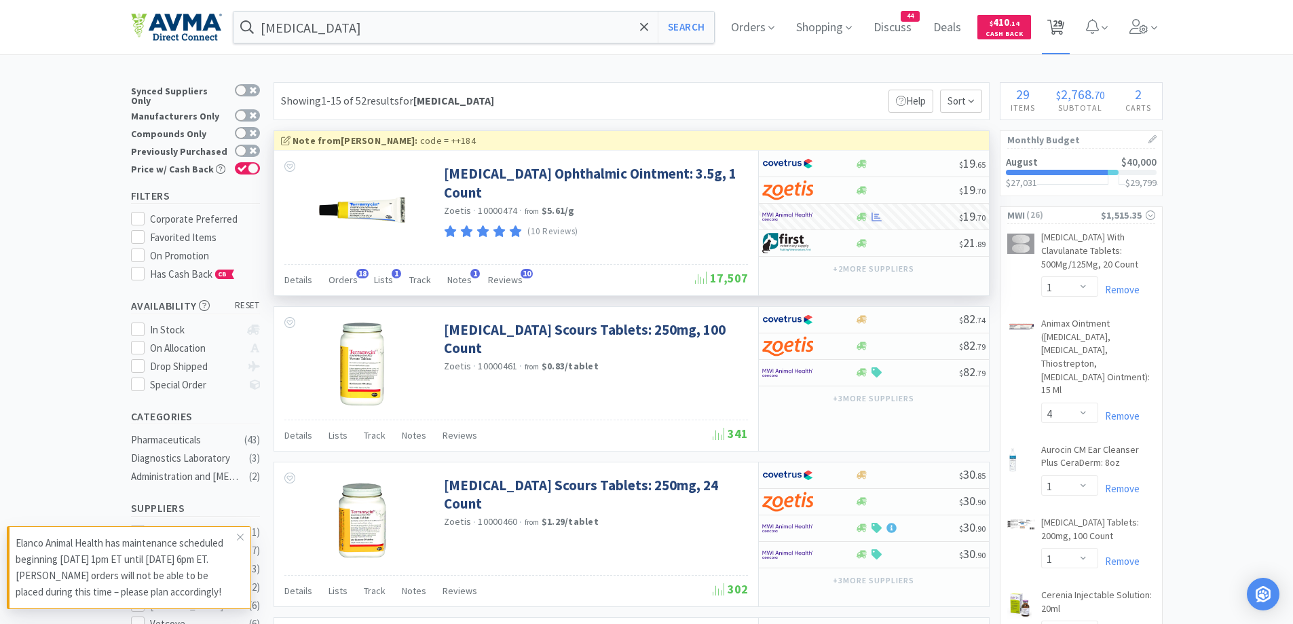
select select "1"
select select "5"
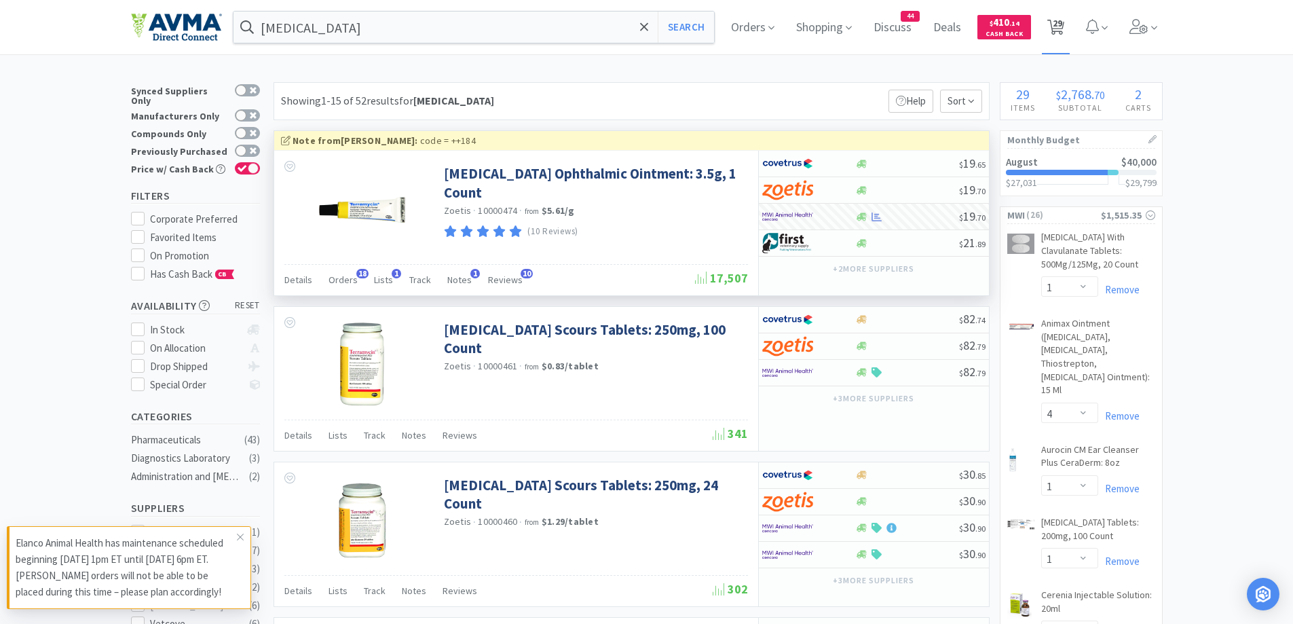
select select "1"
select select "3"
select select "2"
select select "1"
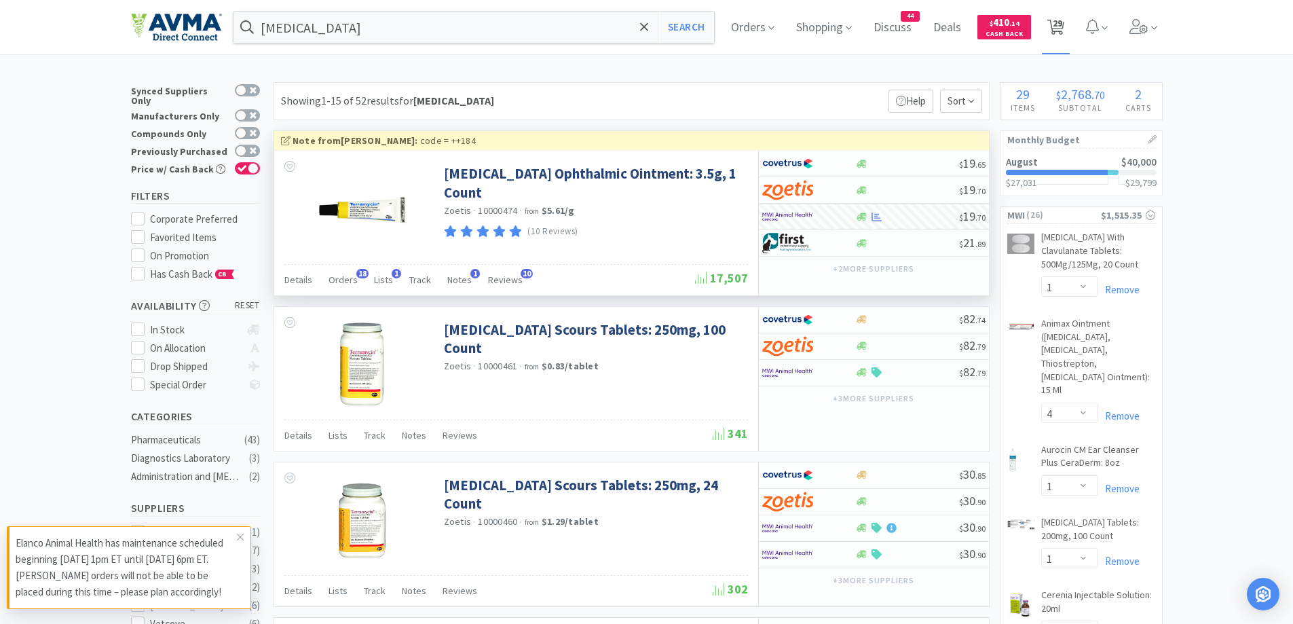
select select "12"
select select "1"
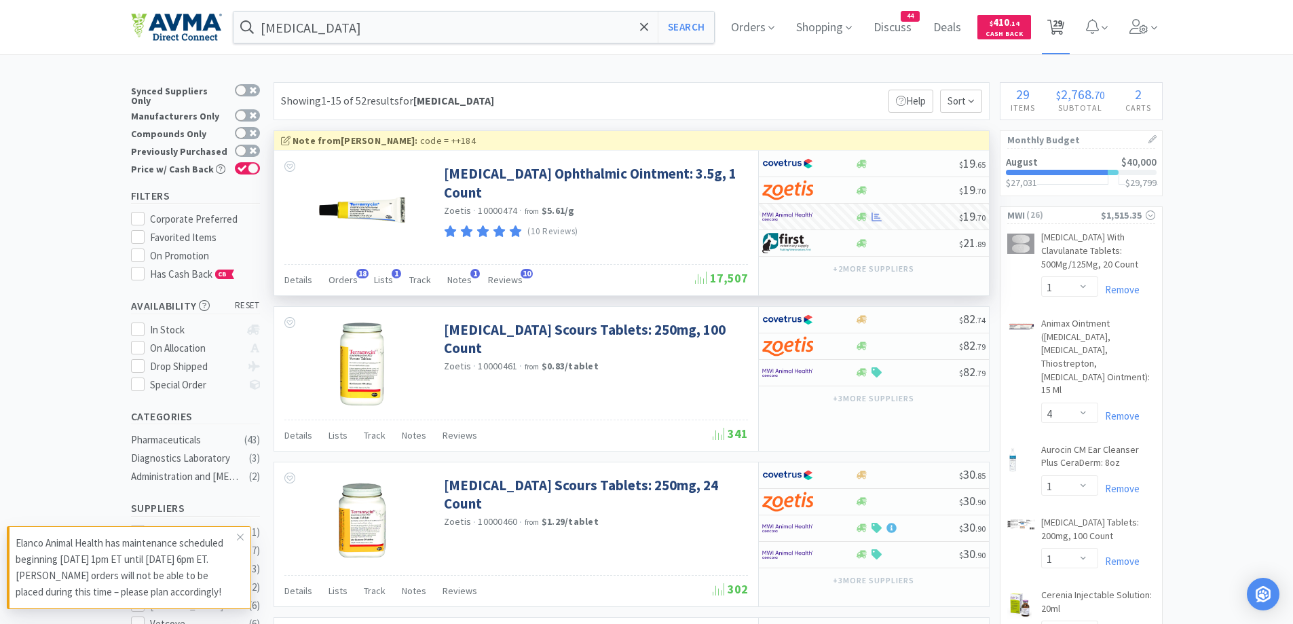
select select "1"
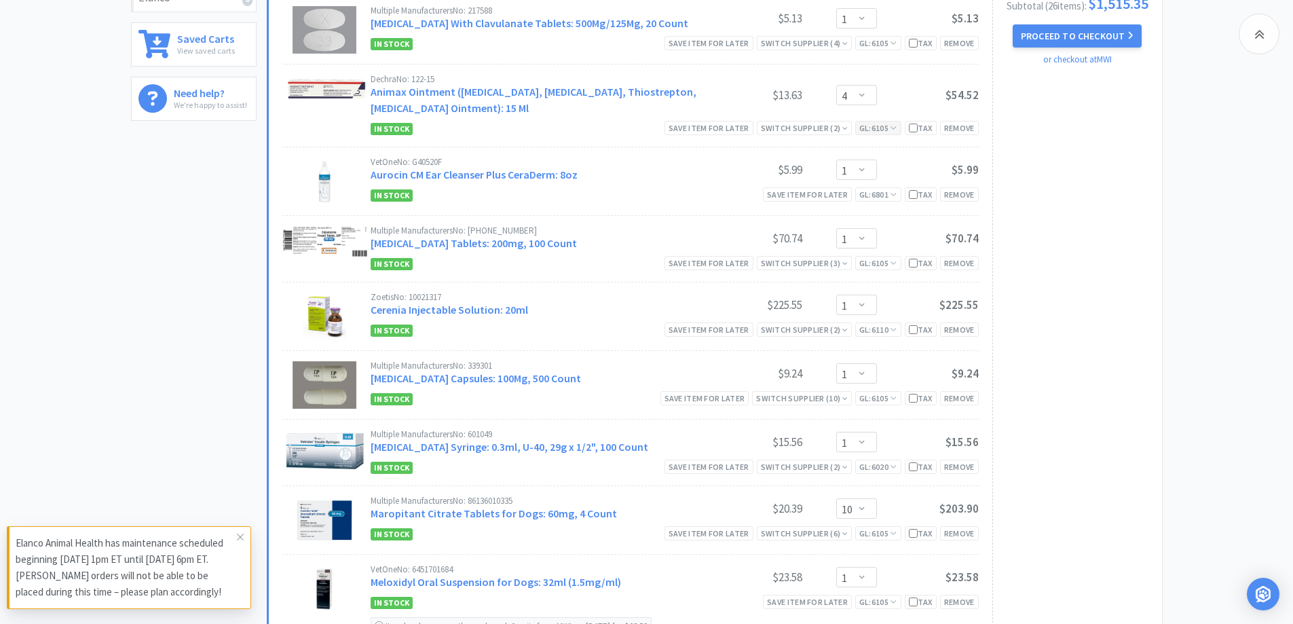
scroll to position [679, 0]
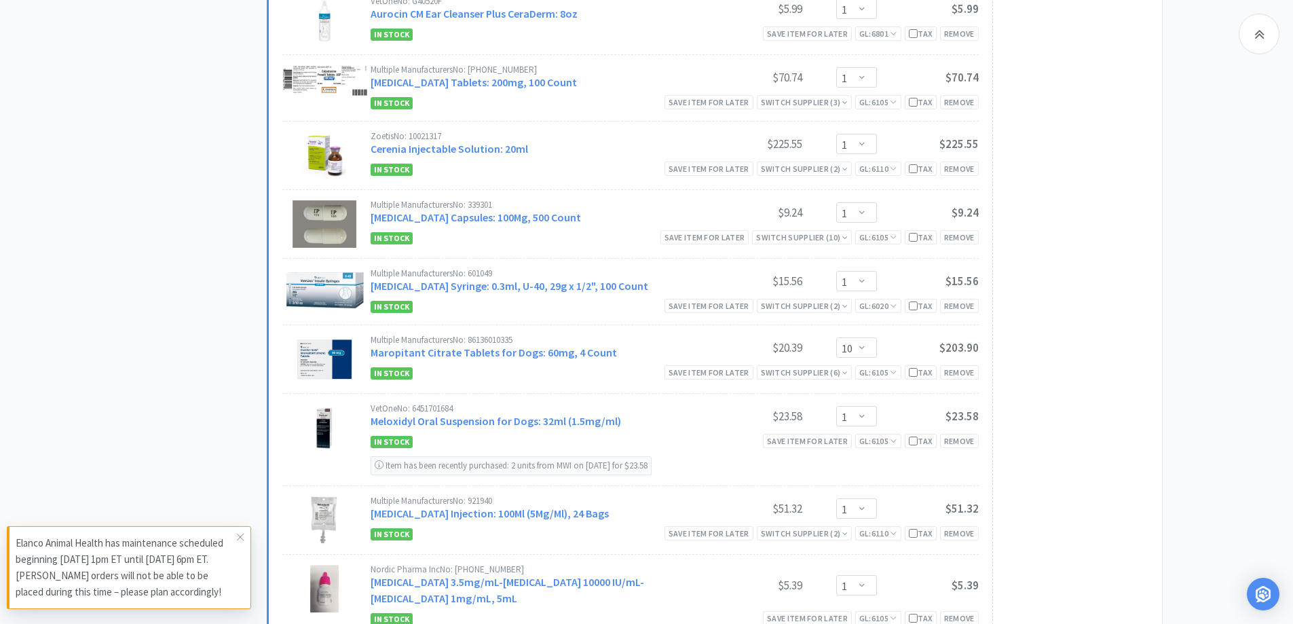
drag, startPoint x: 229, startPoint y: 282, endPoint x: 326, endPoint y: 217, distance: 117.3
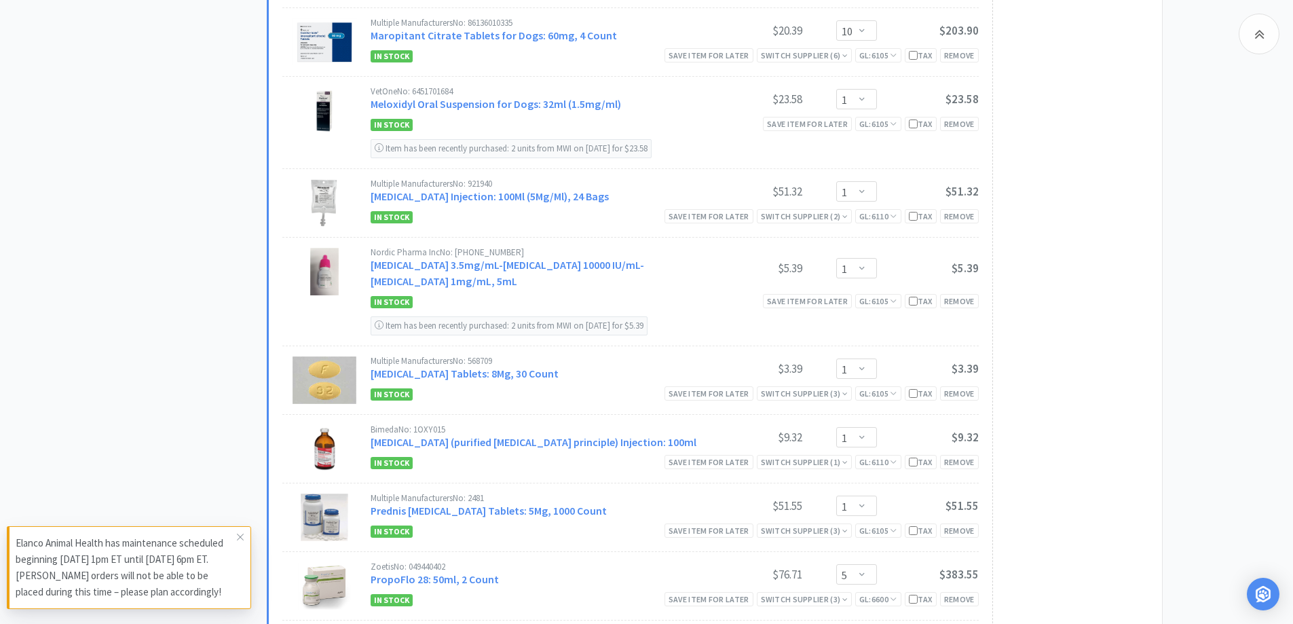
scroll to position [1086, 0]
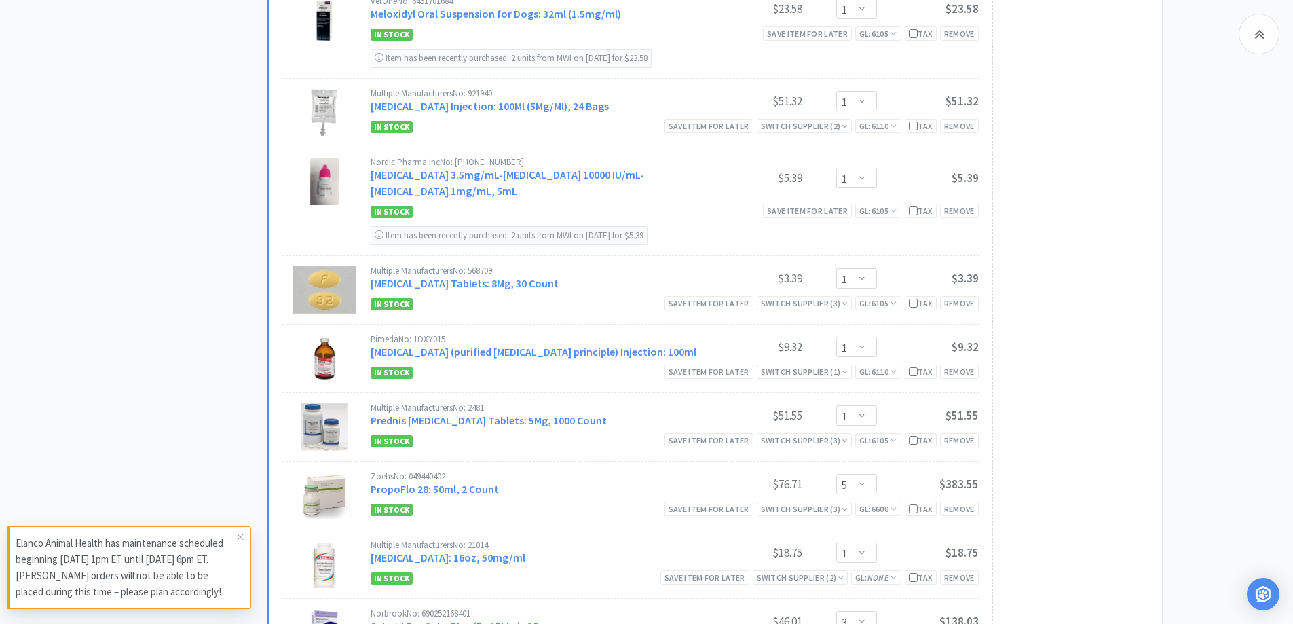
drag, startPoint x: 121, startPoint y: 282, endPoint x: 192, endPoint y: 274, distance: 71.7
click at [121, 282] on div "All Carts 29 Items $ 2,768 . 70 Subtotal 2 Carts How It Works Monthly Budget Au…" at bounding box center [646, 326] width 1293 height 2660
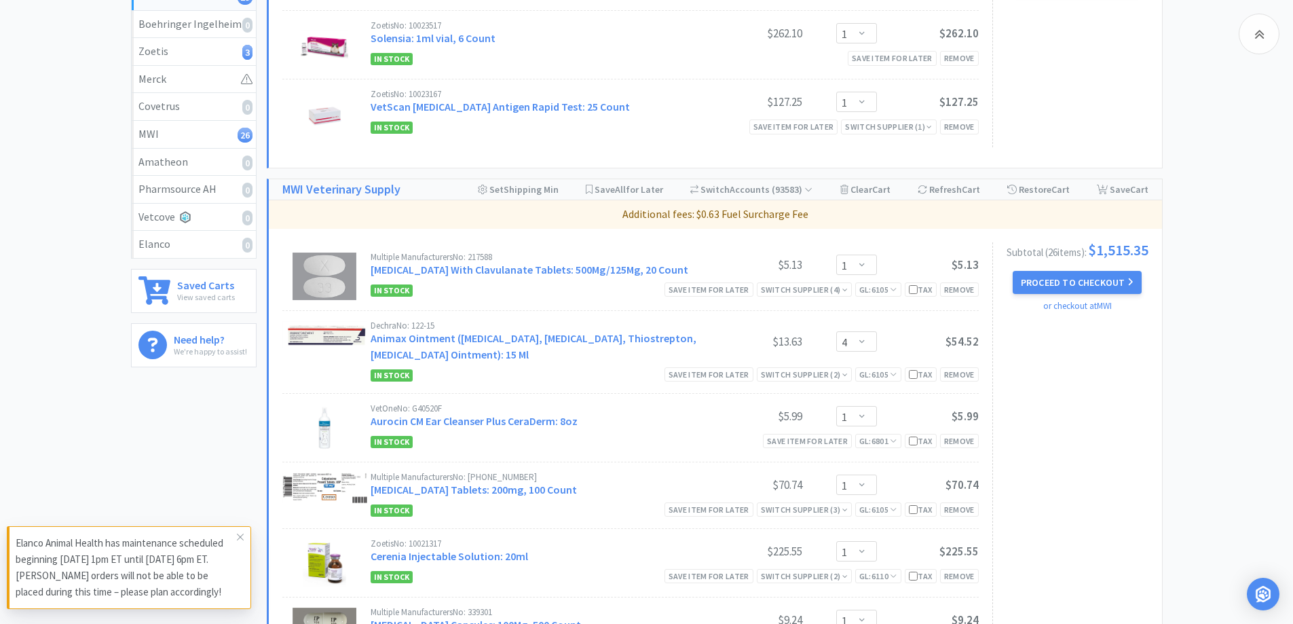
scroll to position [407, 0]
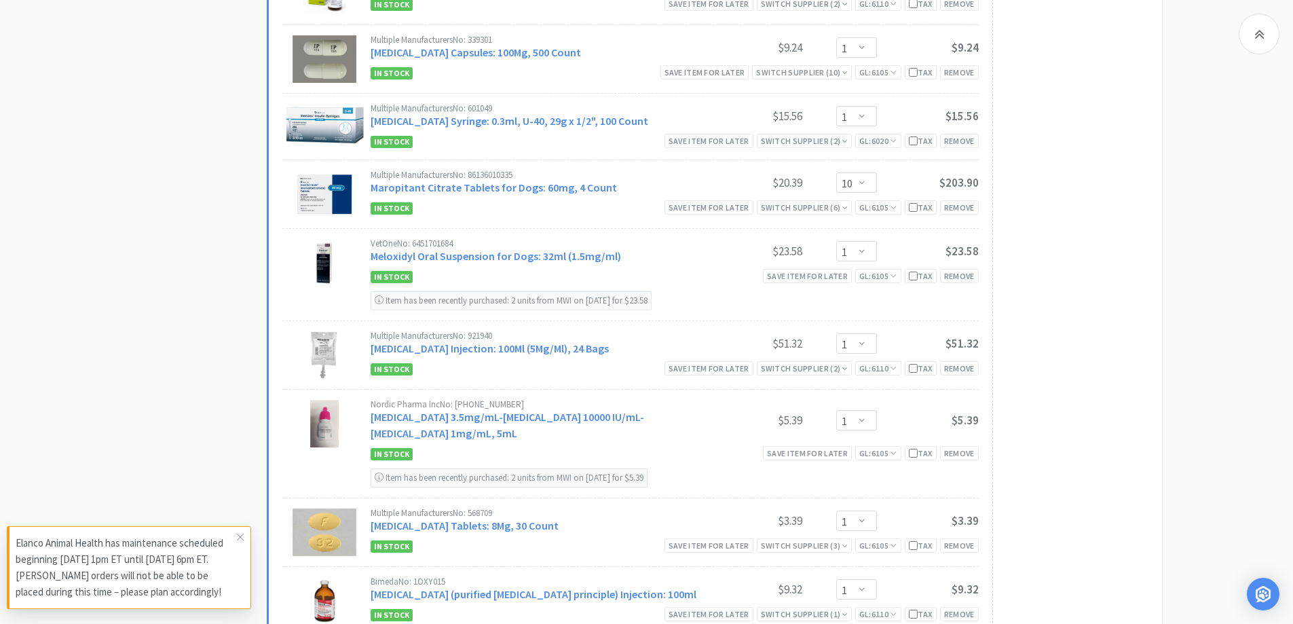
scroll to position [815, 0]
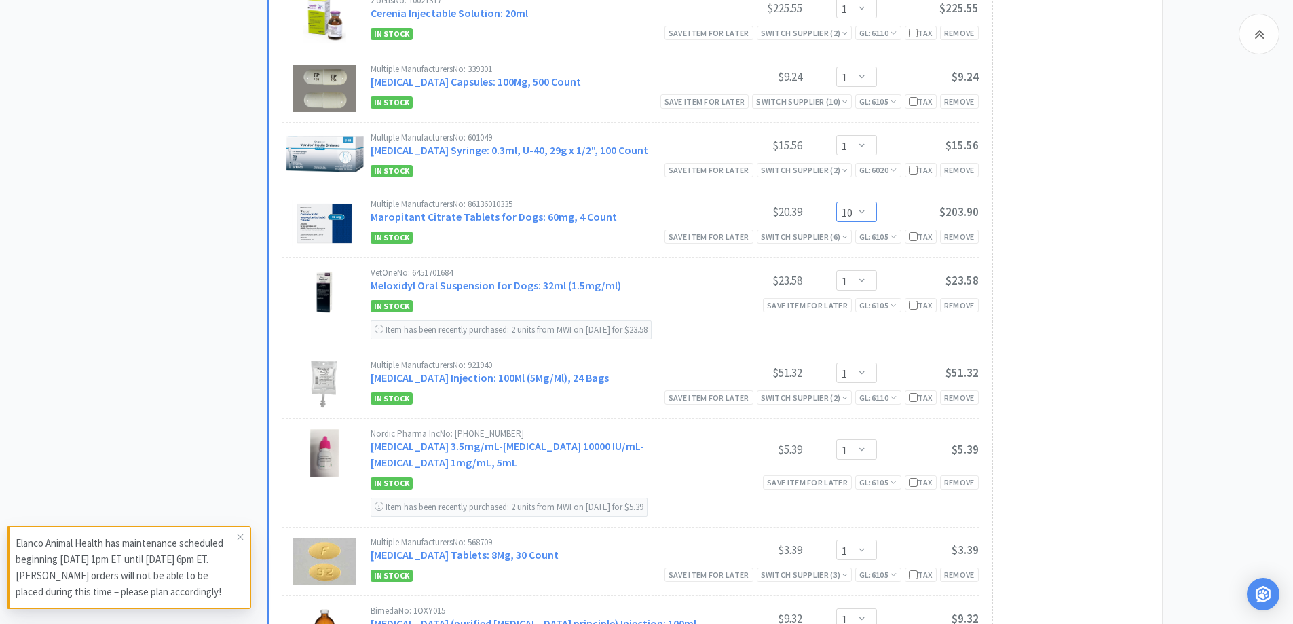
click at [855, 214] on select "Enter Quantity 1 2 3 4 5 6 7 8 9 10 11 12 13 14 15 16 17 18 19 20 Enter Quantity" at bounding box center [856, 212] width 41 height 20
click at [836, 202] on select "Enter Quantity 1 2 3 4 5 6 7 8 9 10 11 12 13 14 15 16 17 18 19 20 Enter Quantity" at bounding box center [856, 212] width 41 height 20
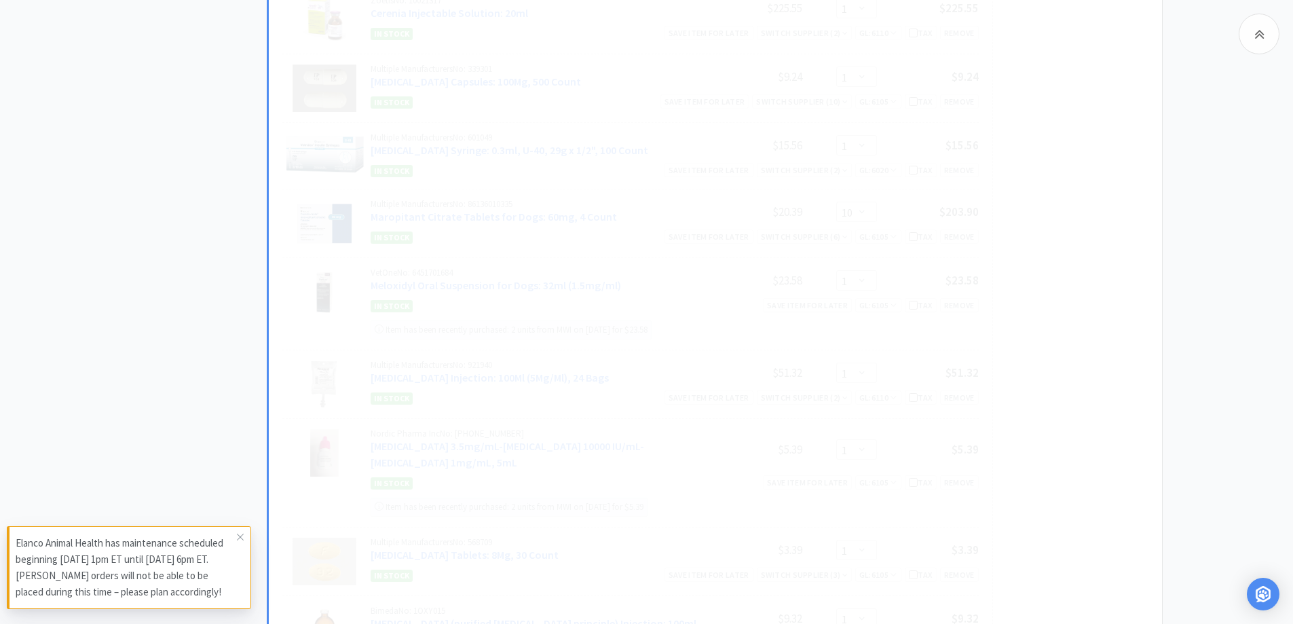
select select "2"
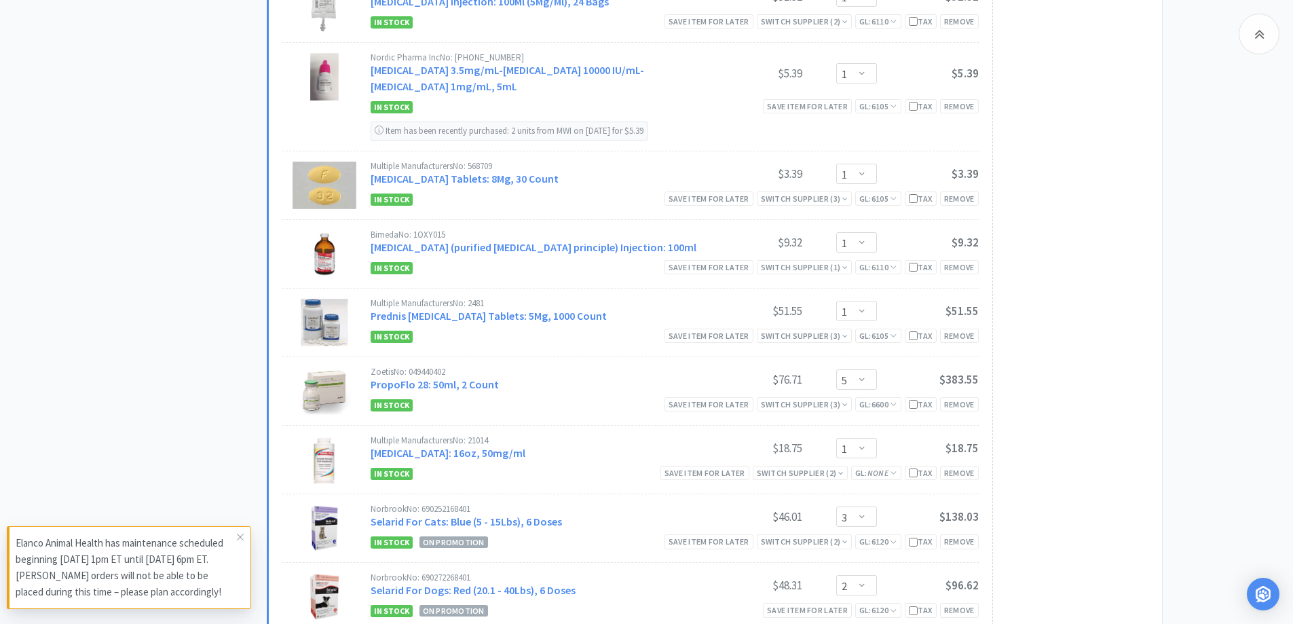
scroll to position [1222, 0]
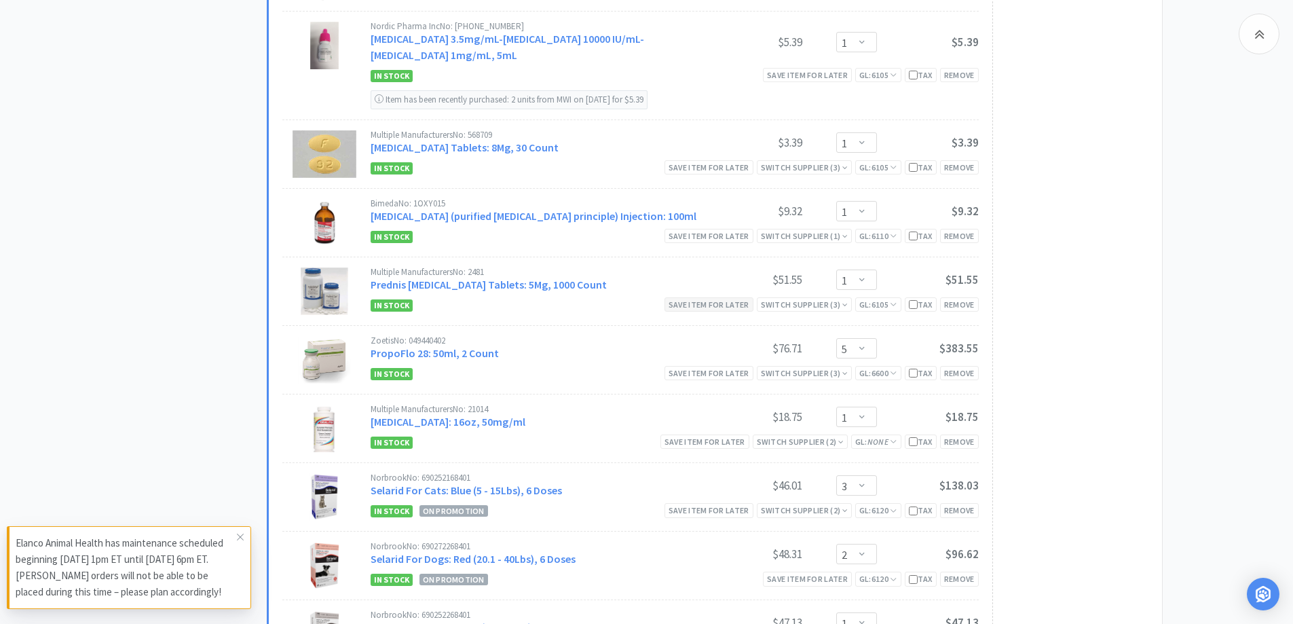
click at [674, 304] on div "Save item for later" at bounding box center [709, 304] width 89 height 14
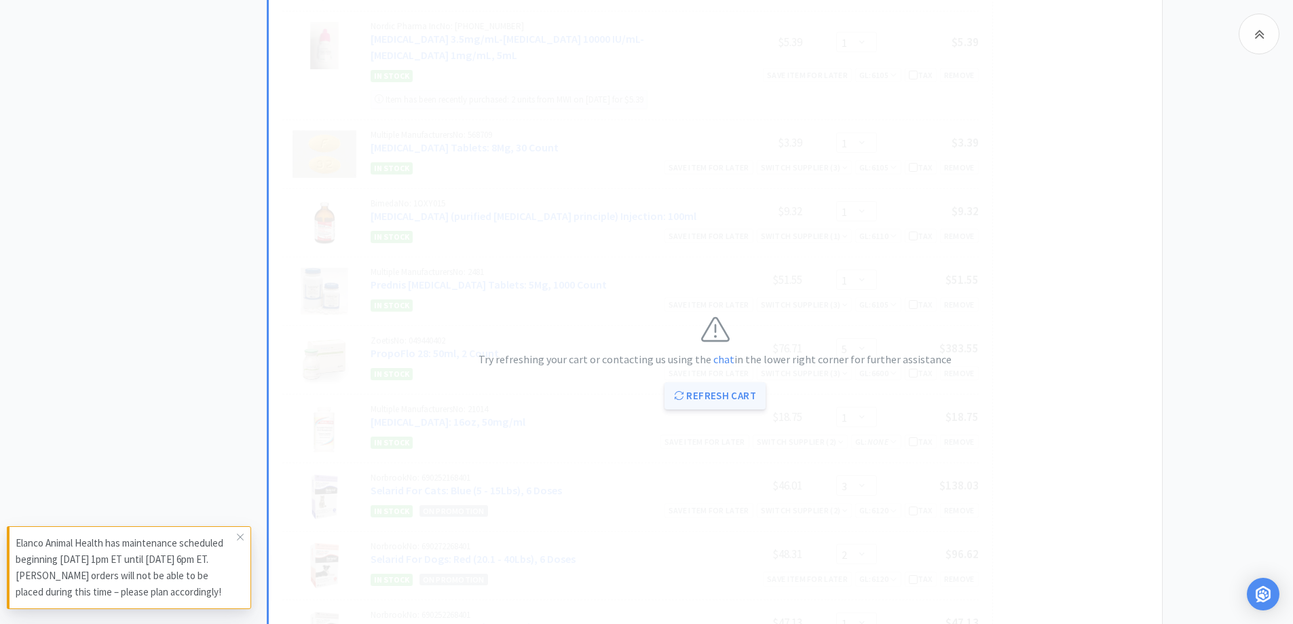
click at [717, 391] on button "Refresh Cart" at bounding box center [715, 395] width 101 height 27
click at [705, 393] on button "Refresh Cart" at bounding box center [715, 395] width 101 height 27
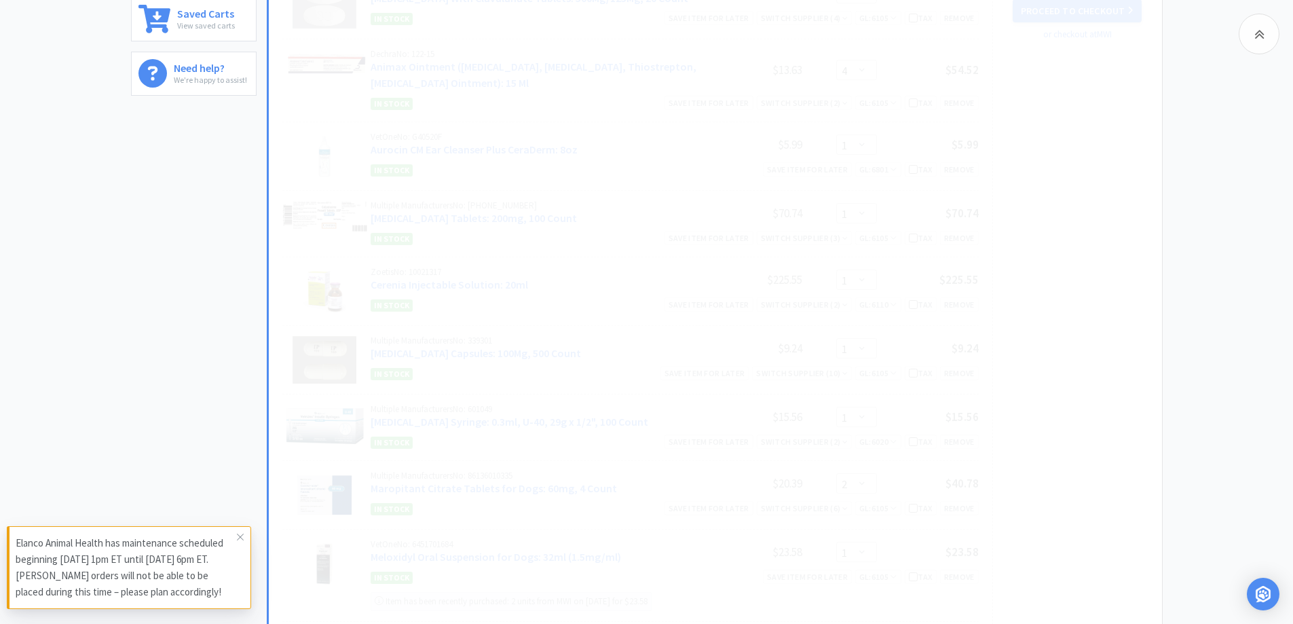
scroll to position [136, 0]
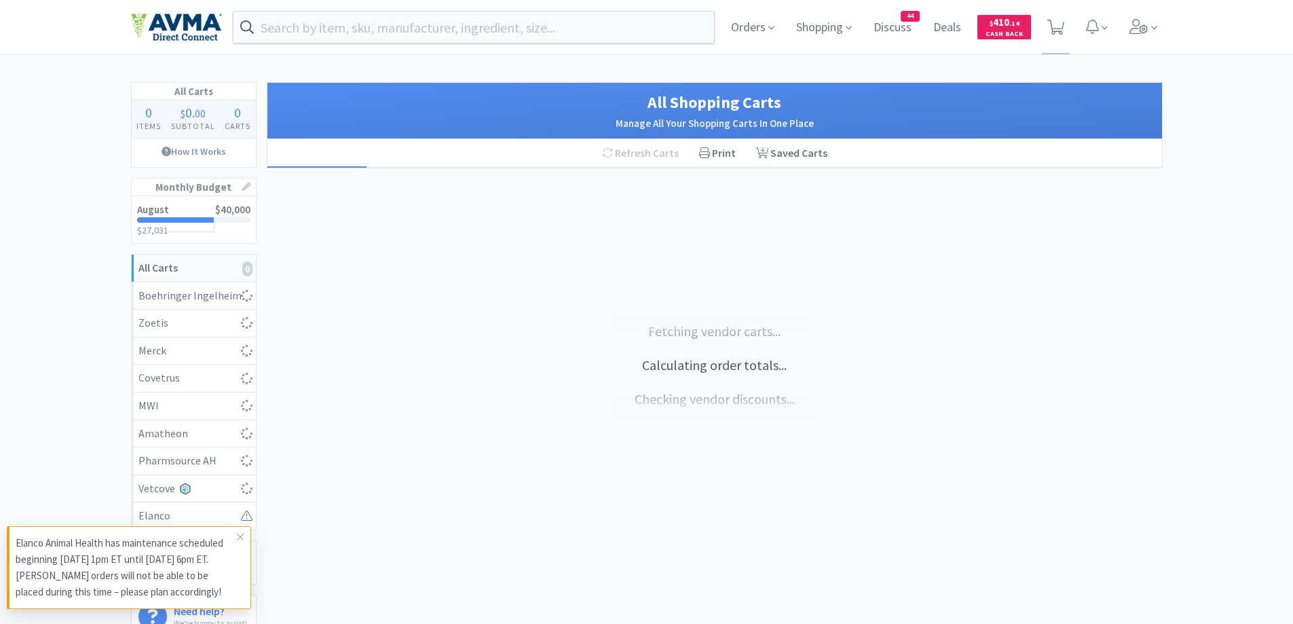
select select "2"
select select "1"
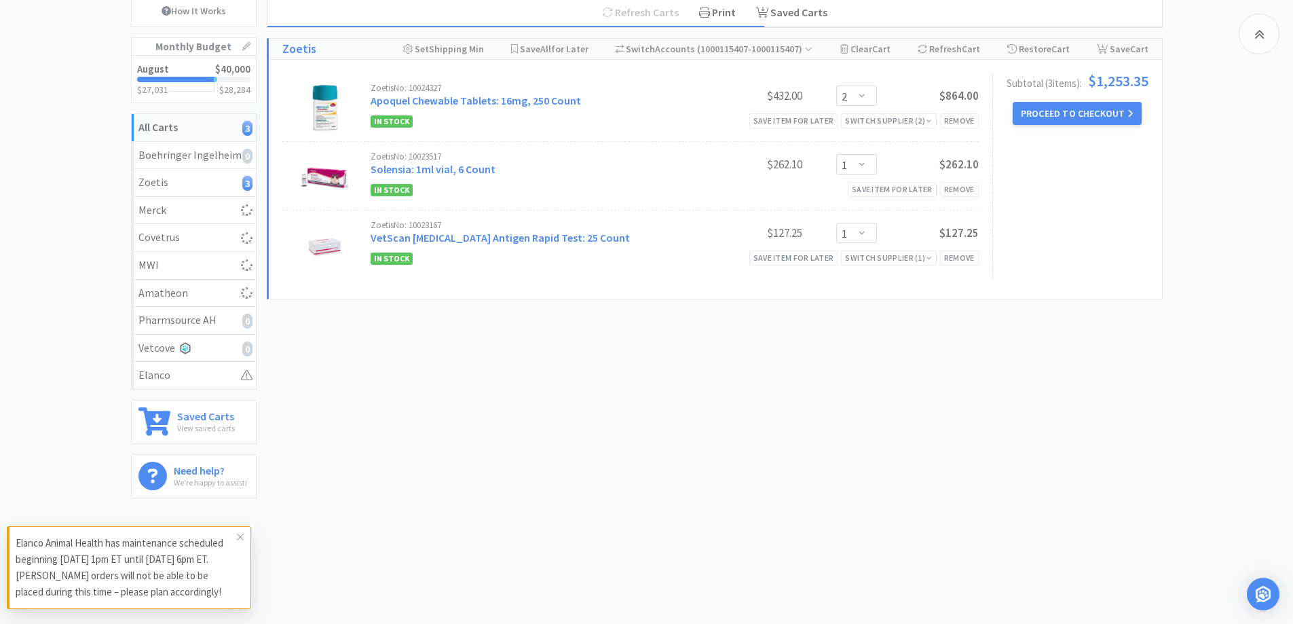
select select "1"
select select "4"
select select "1"
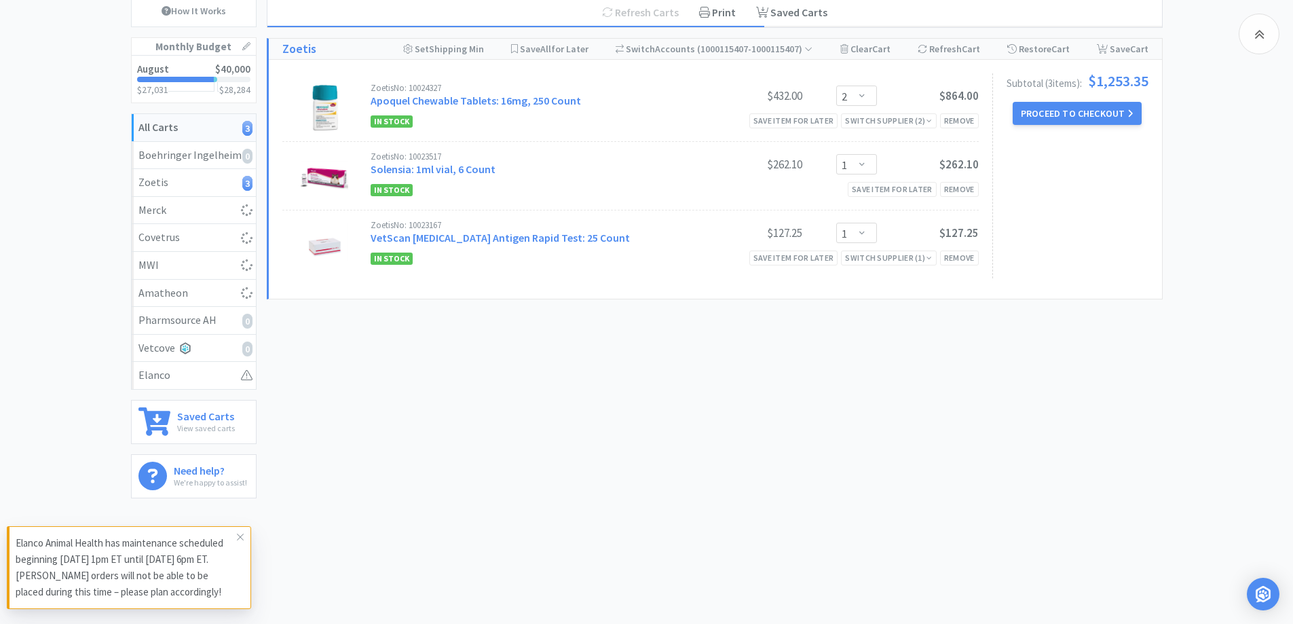
select select "1"
select select "2"
select select "1"
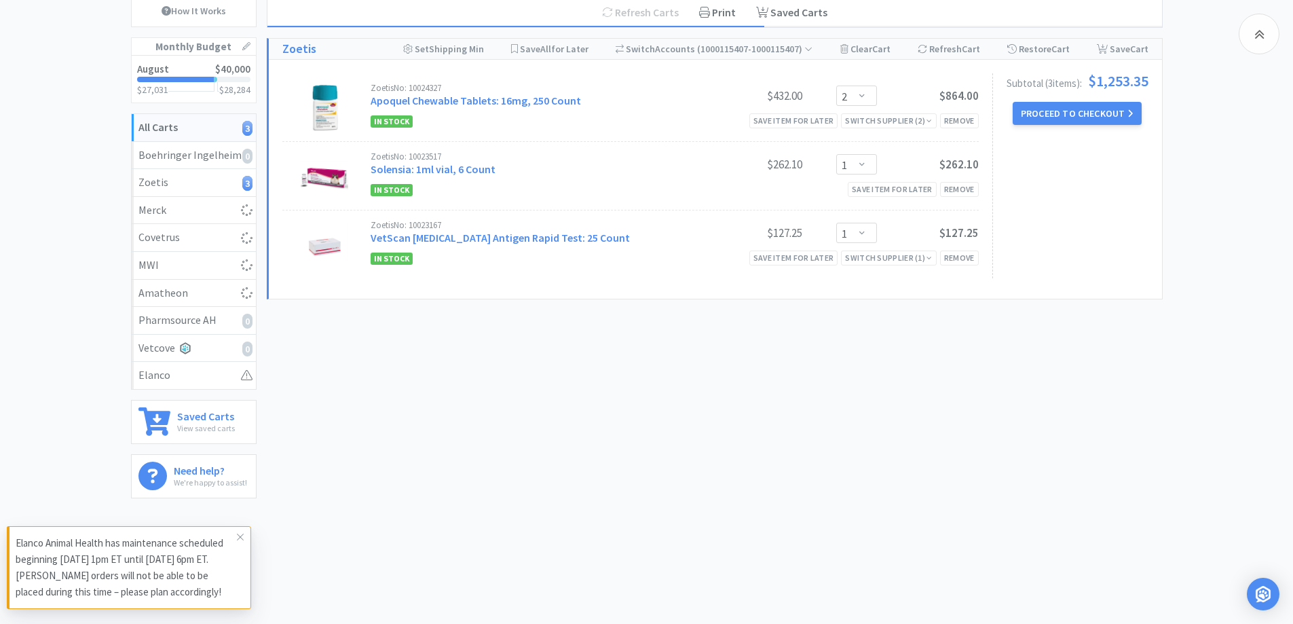
select select "1"
select select "5"
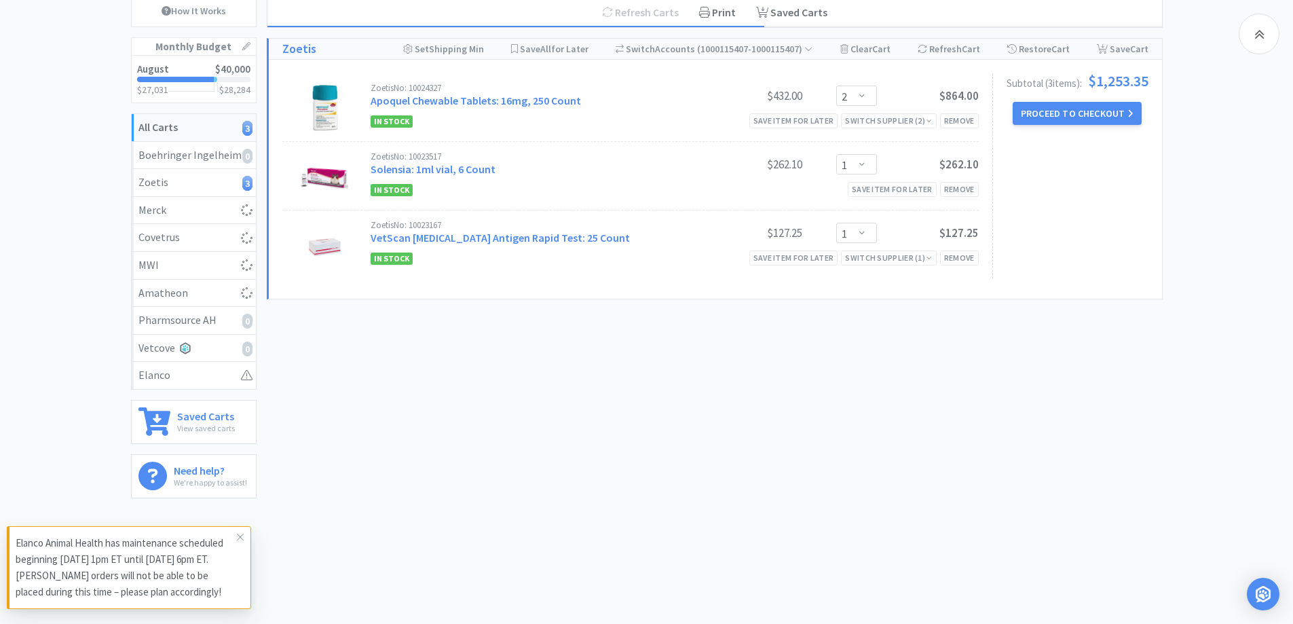
select select "1"
select select "3"
select select "2"
select select "1"
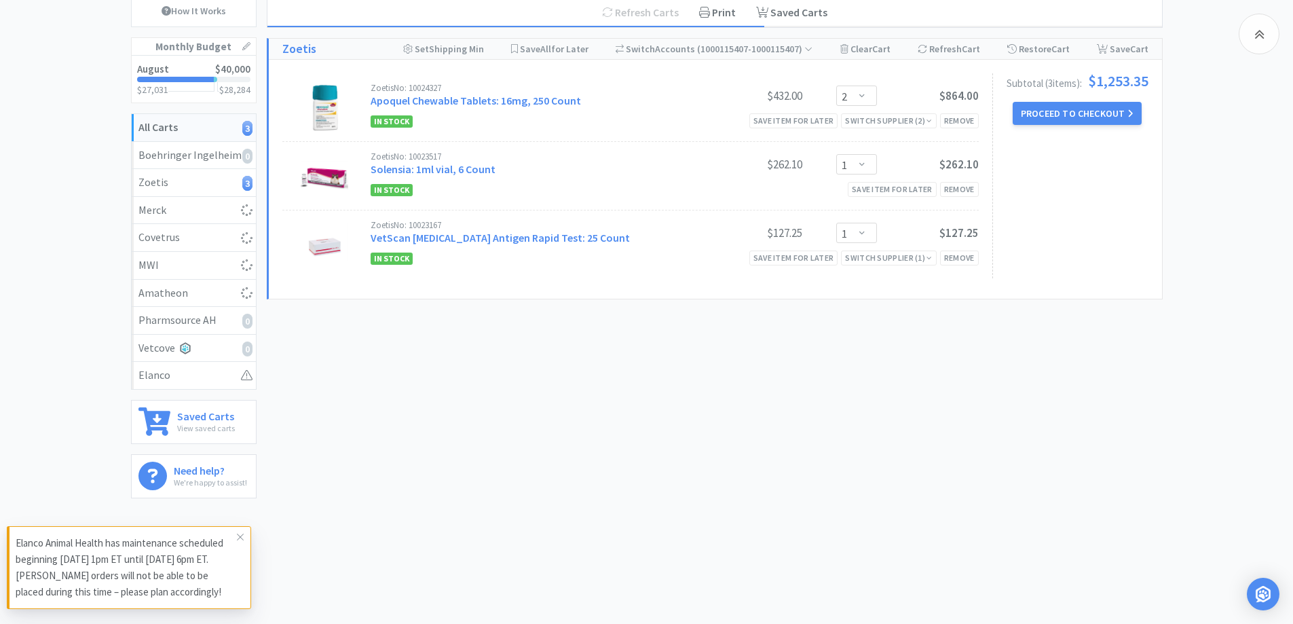
select select "12"
select select "1"
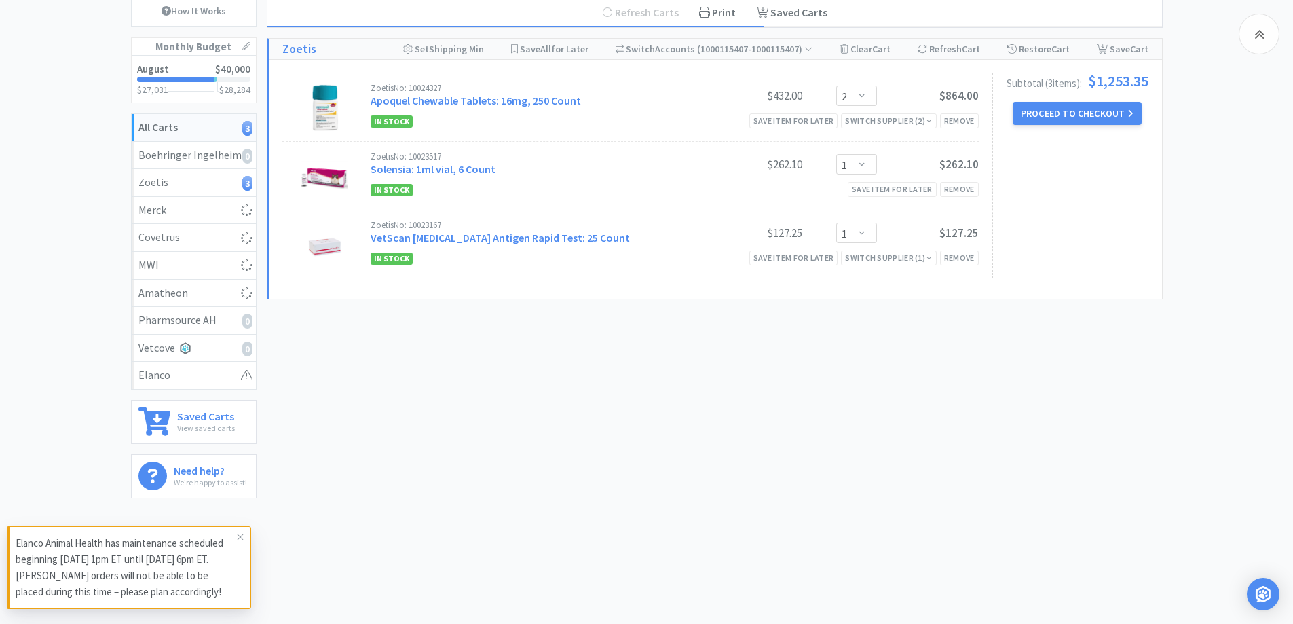
select select "1"
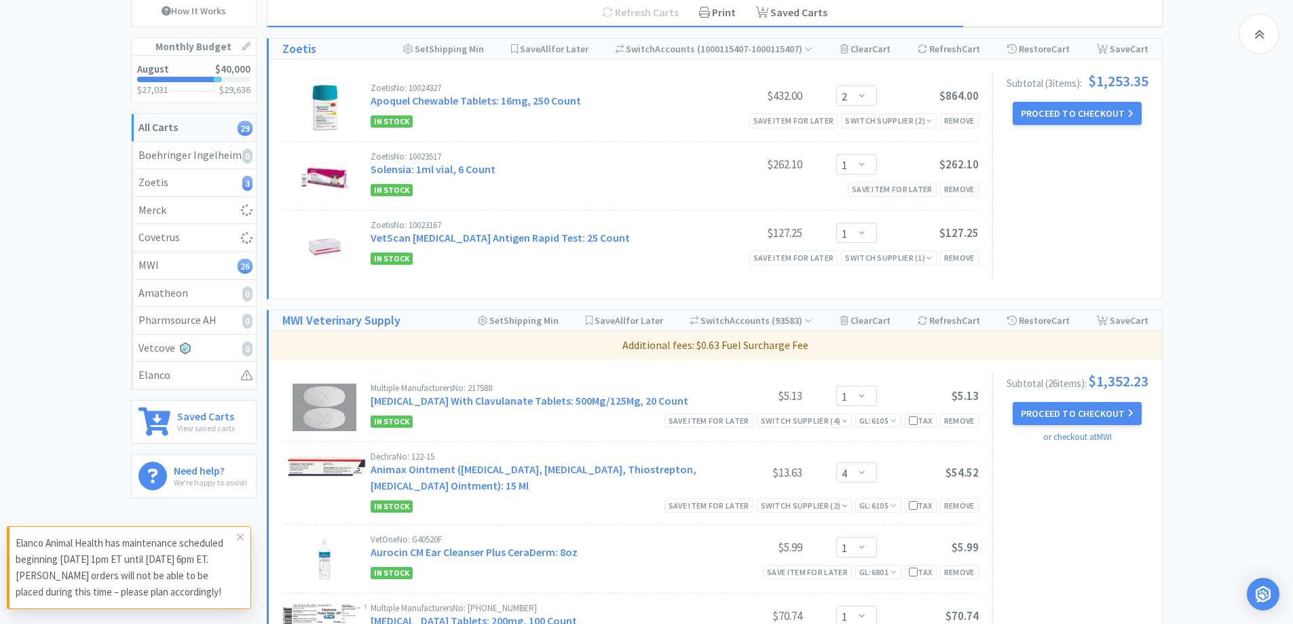
scroll to position [276, 0]
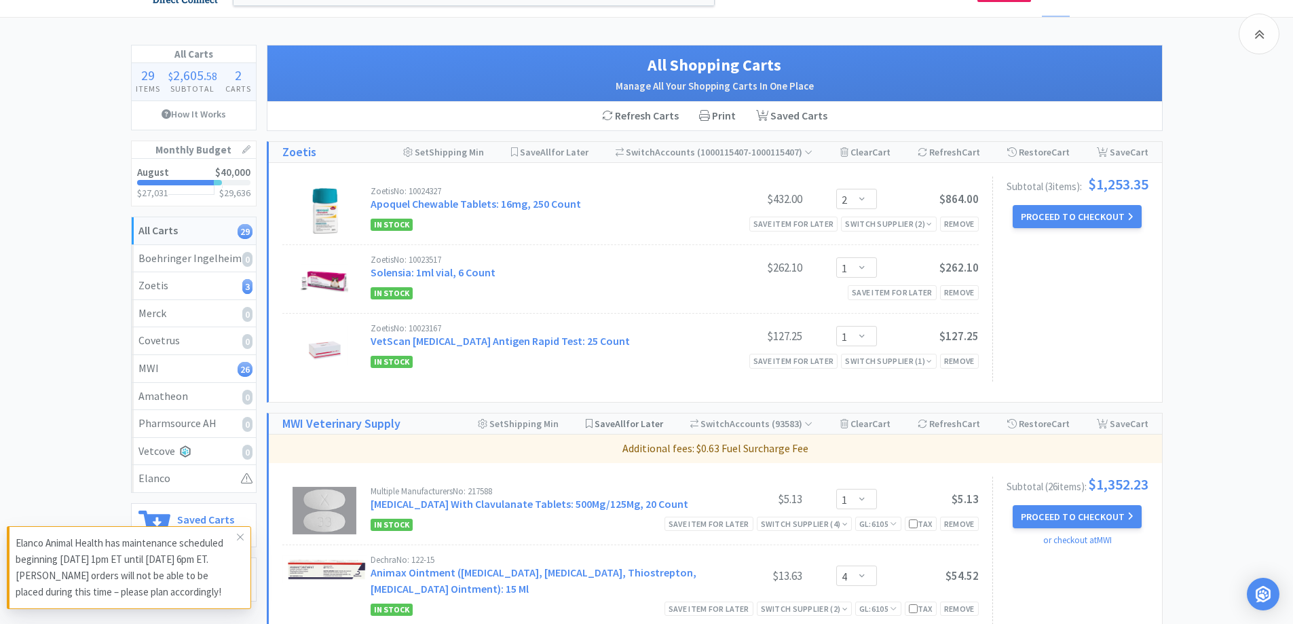
scroll to position [5, 0]
